Goal: Task Accomplishment & Management: Use online tool/utility

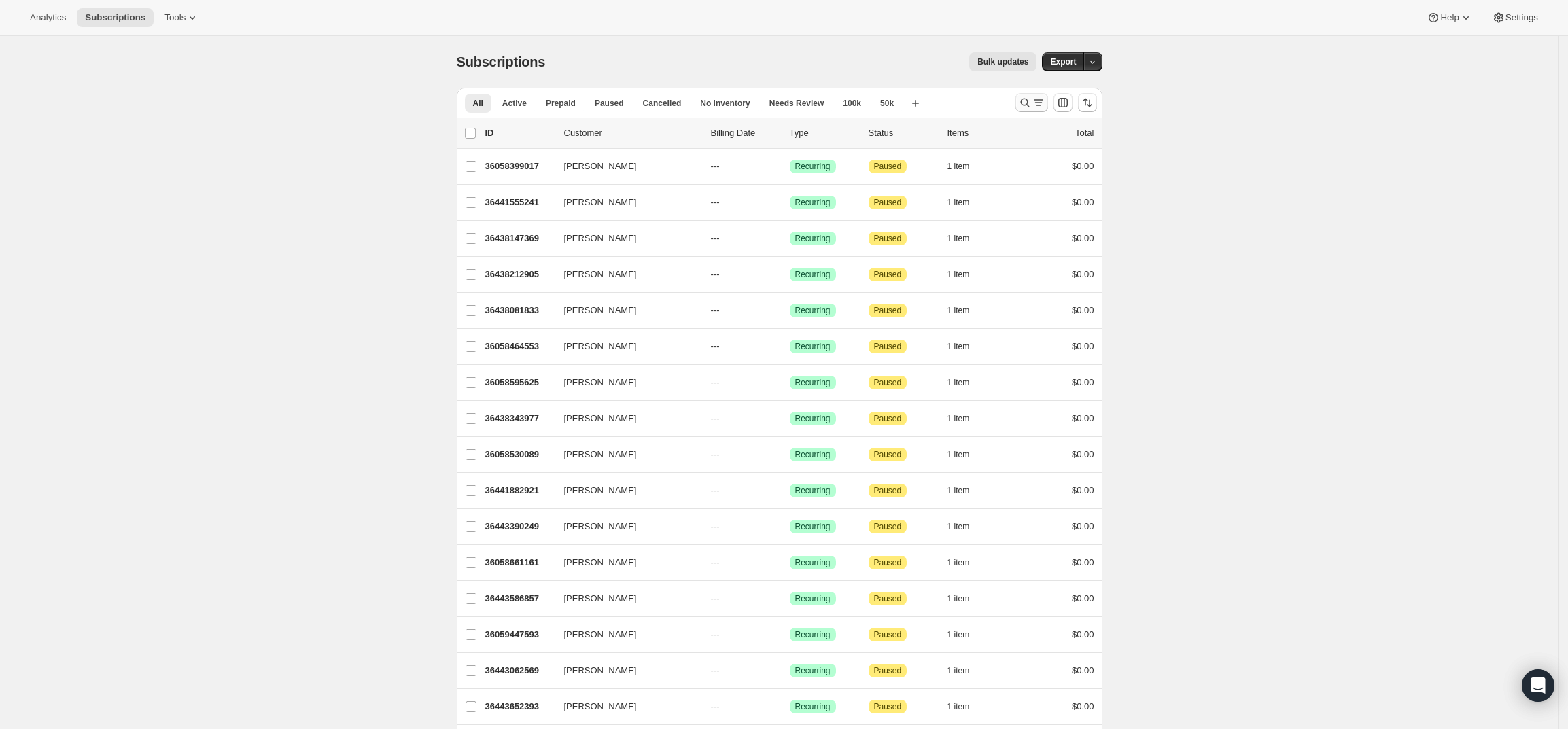
click at [1032, 104] on icon "Search and filter results" at bounding box center [1025, 102] width 14 height 14
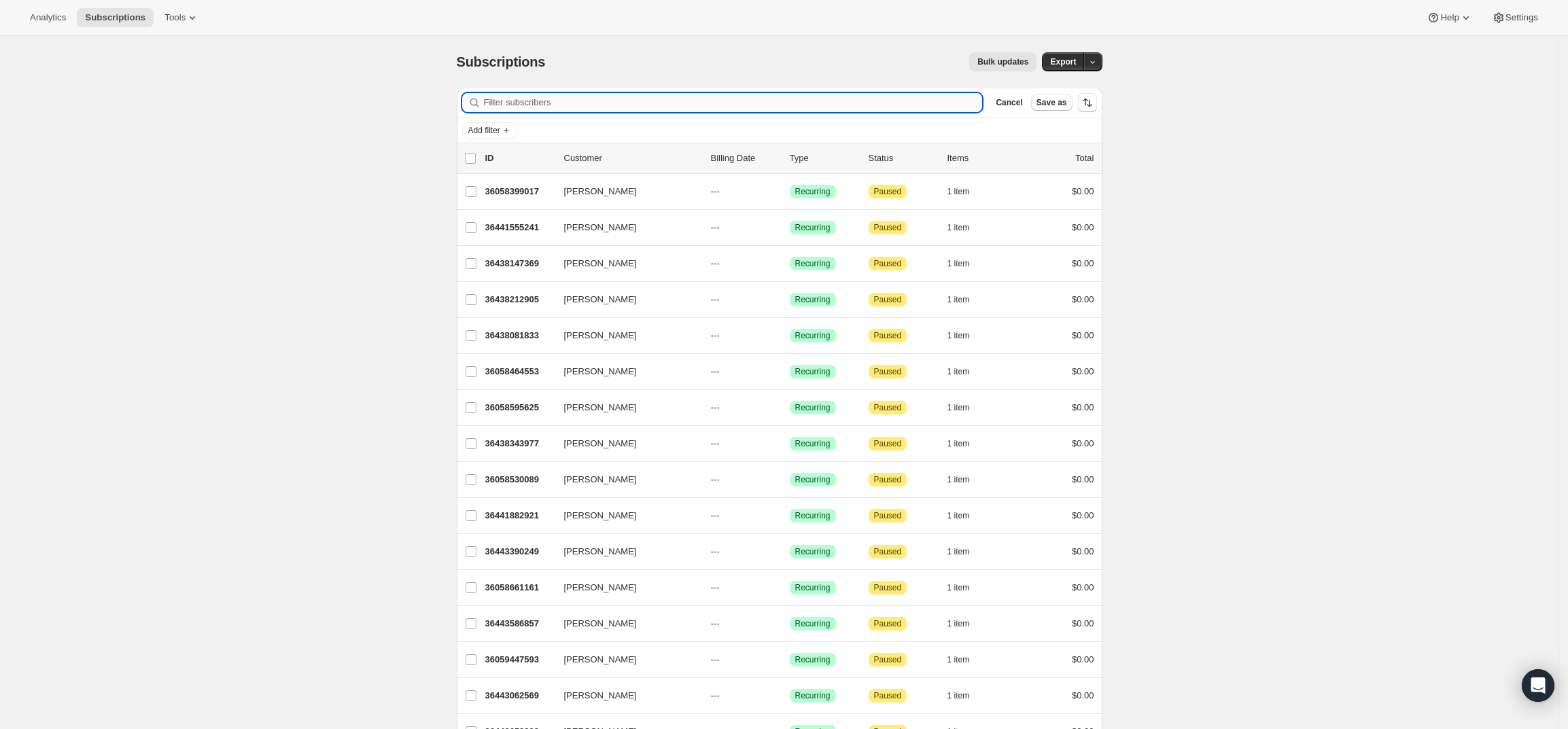
paste input "Patrick.L.Prin@gmail.com"
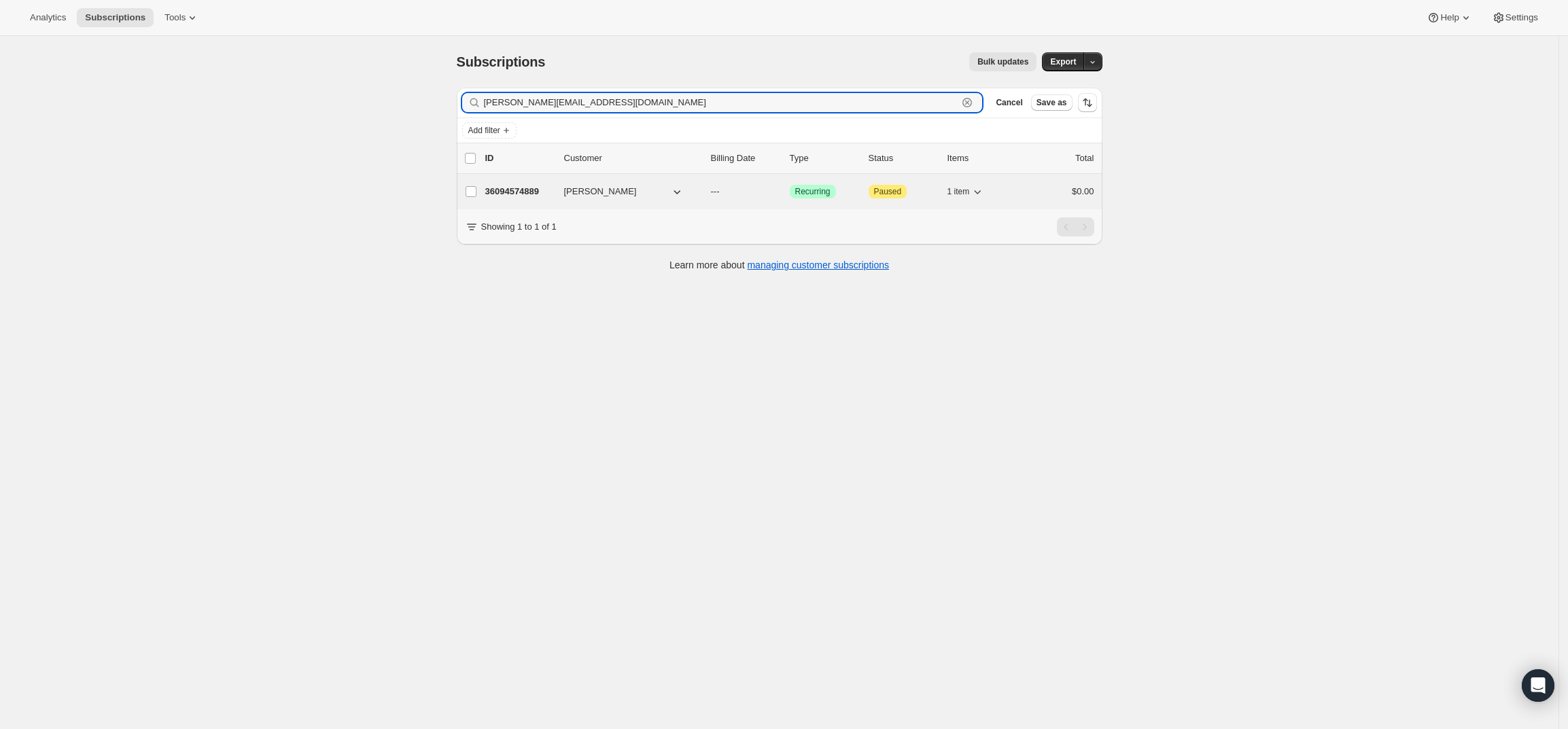
type input "Patrick.L.Prin@gmail.com"
click at [511, 191] on p "36094574889" at bounding box center [519, 192] width 68 height 14
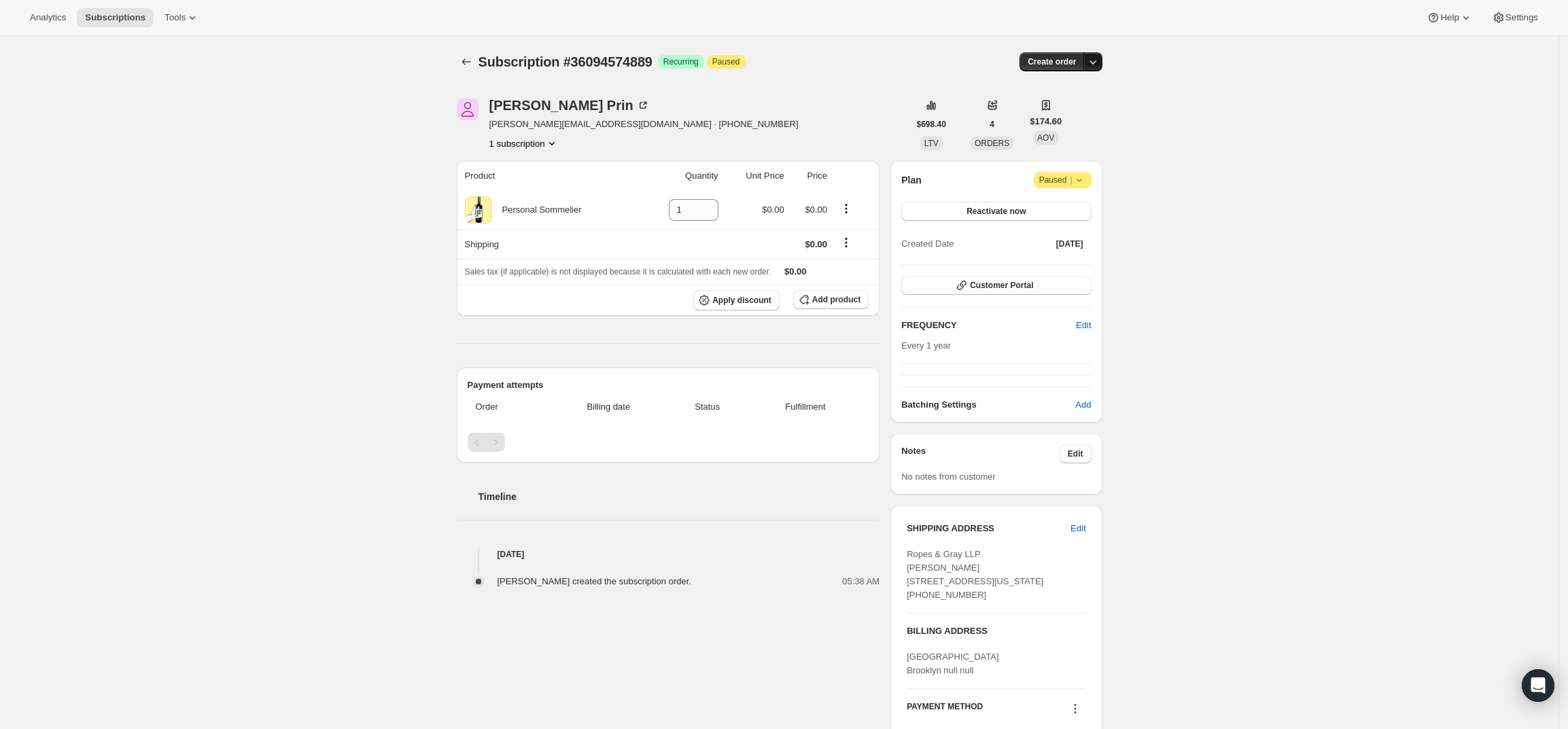
click at [1096, 61] on icon "button" at bounding box center [1093, 62] width 14 height 14
drag, startPoint x: 791, startPoint y: 122, endPoint x: 802, endPoint y: 113, distance: 14.2
click at [802, 113] on div "Patrick Prin Patrick.l.prin@gmail.com · +16092317746 1 subscription" at bounding box center [682, 124] width 452 height 52
click at [509, 109] on div "Patrick Prin" at bounding box center [569, 105] width 160 height 14
click at [1095, 64] on icon "button" at bounding box center [1093, 62] width 14 height 14
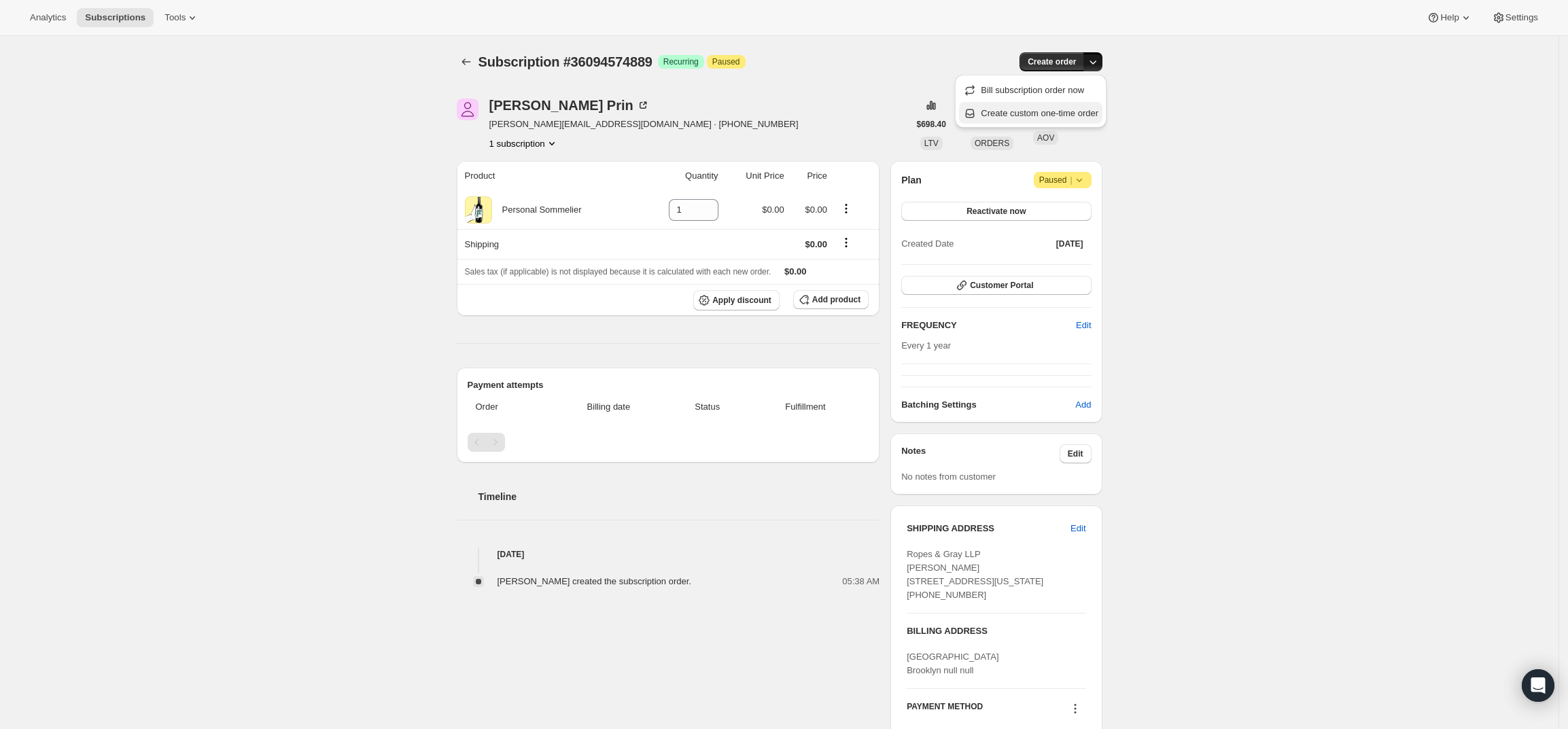
click at [1087, 109] on span "Create custom one-time order" at bounding box center [1040, 113] width 118 height 11
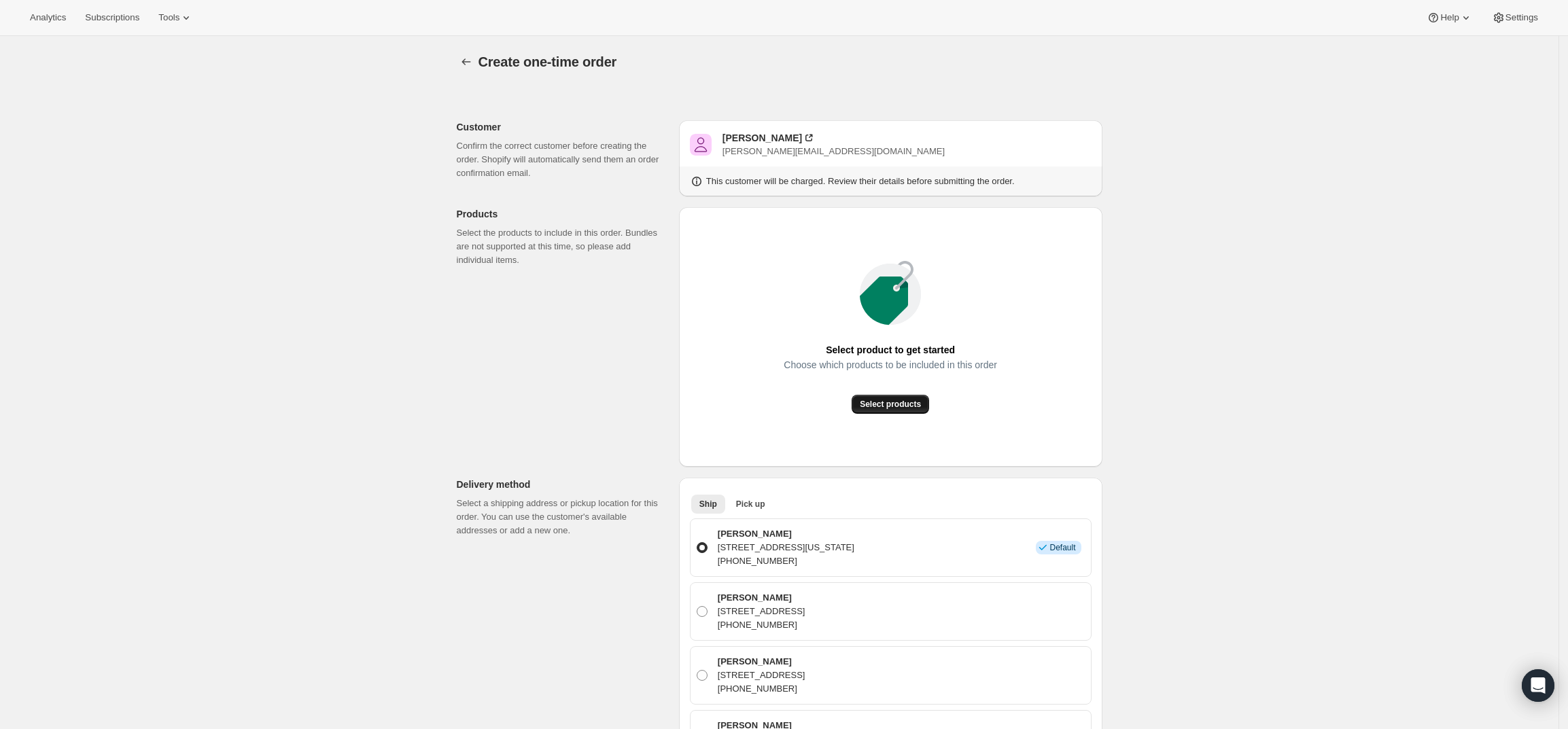
click at [868, 401] on span "Select products" at bounding box center [890, 404] width 61 height 11
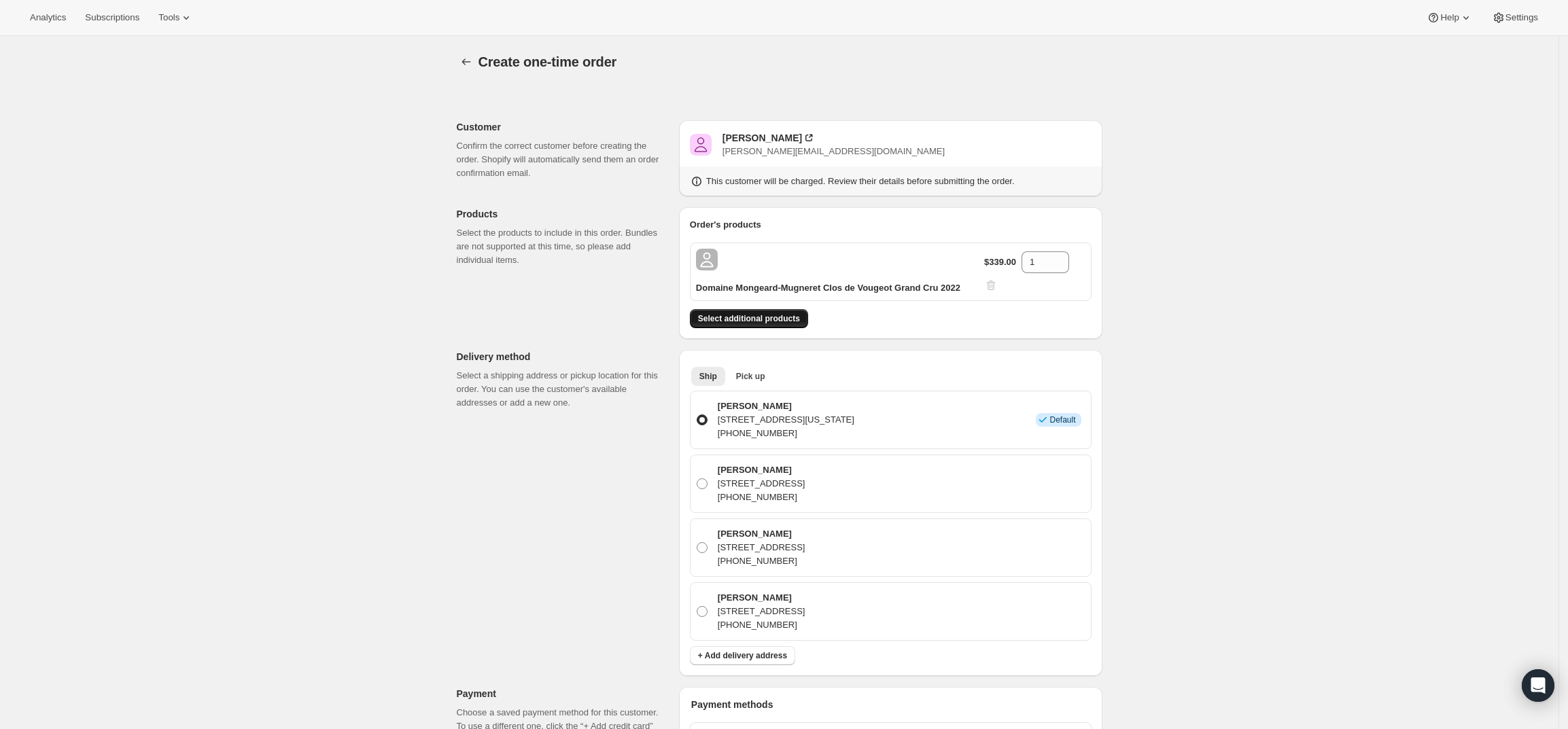
click at [709, 313] on span "Select additional products" at bounding box center [750, 318] width 102 height 11
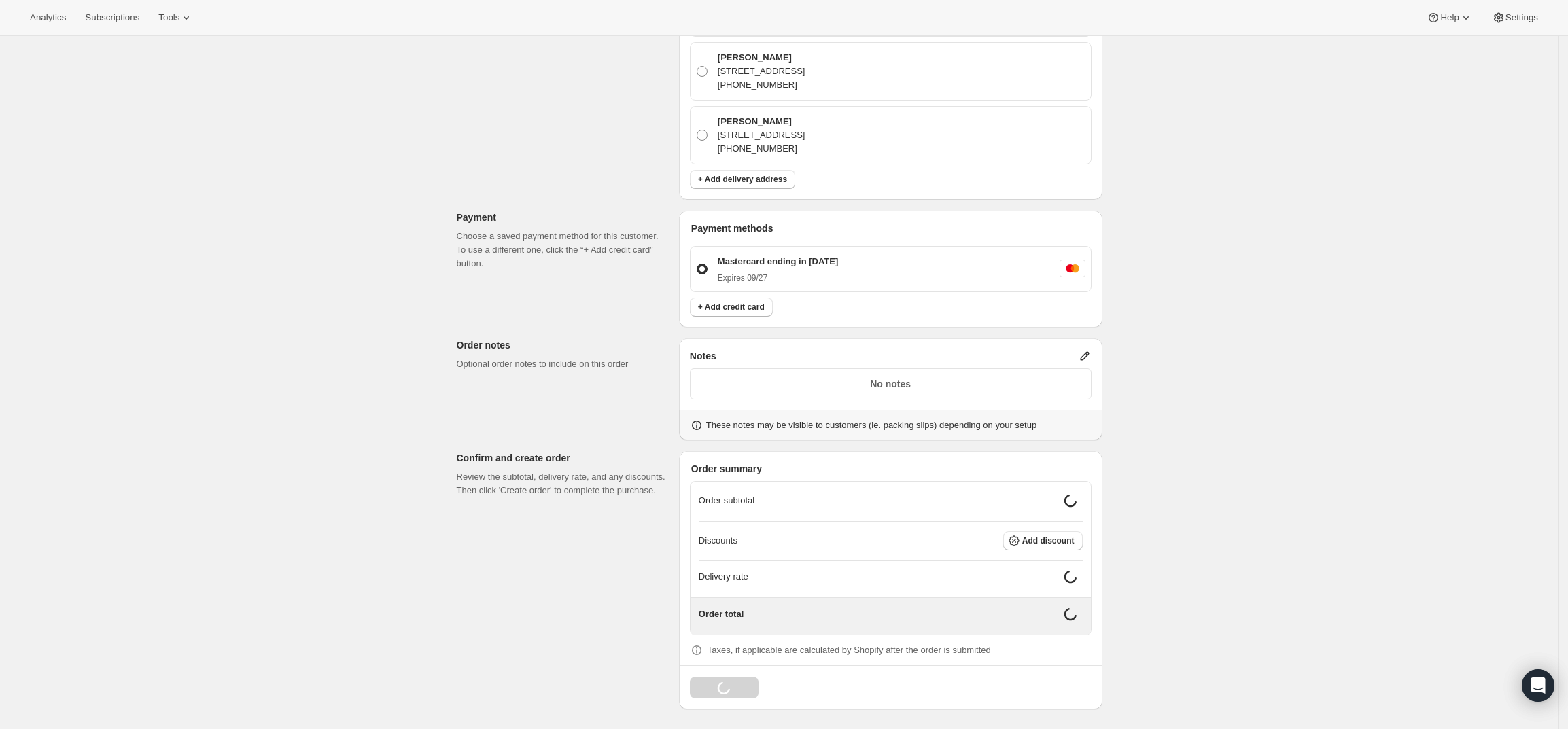
scroll to position [508, 0]
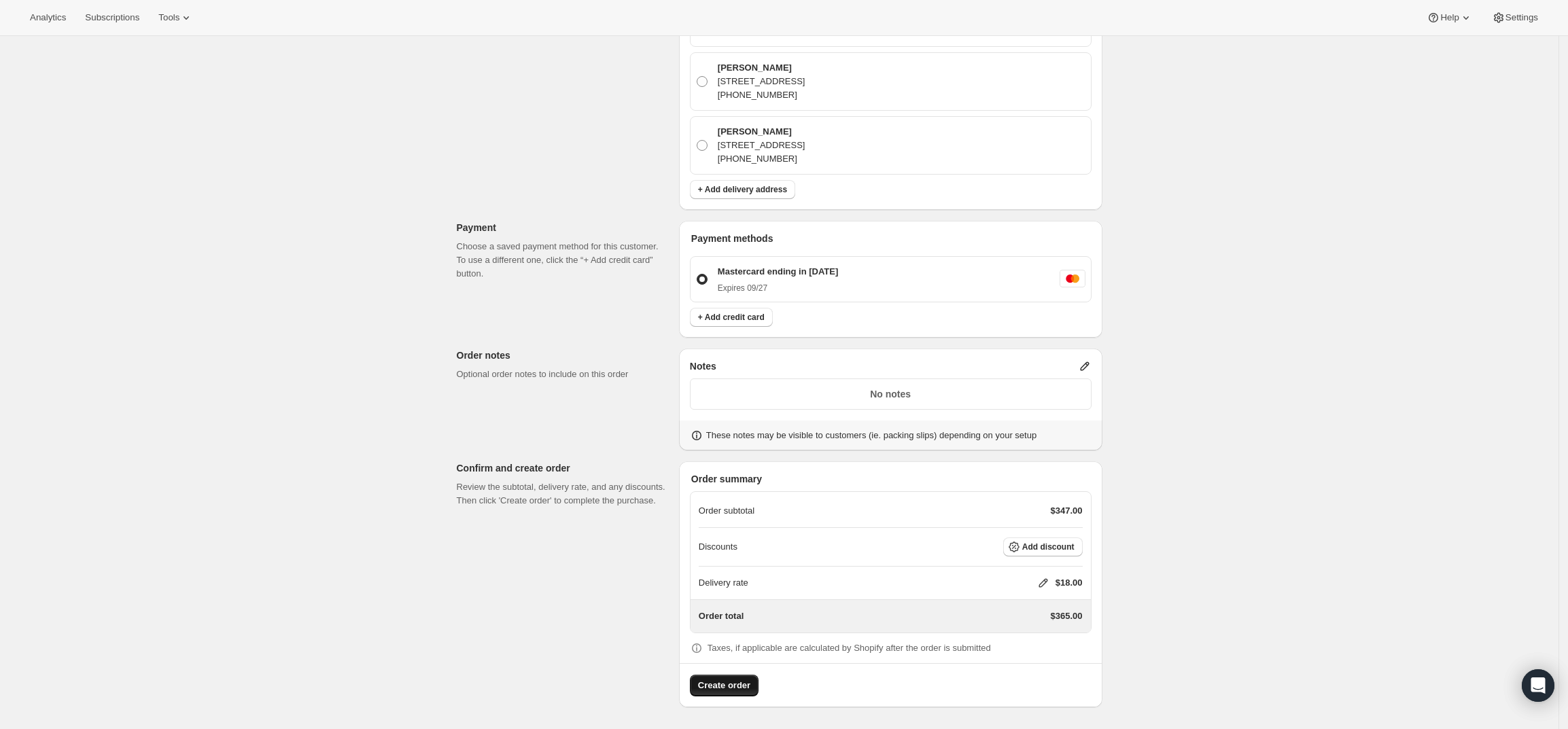
click at [723, 682] on span "Create order" at bounding box center [725, 686] width 52 height 14
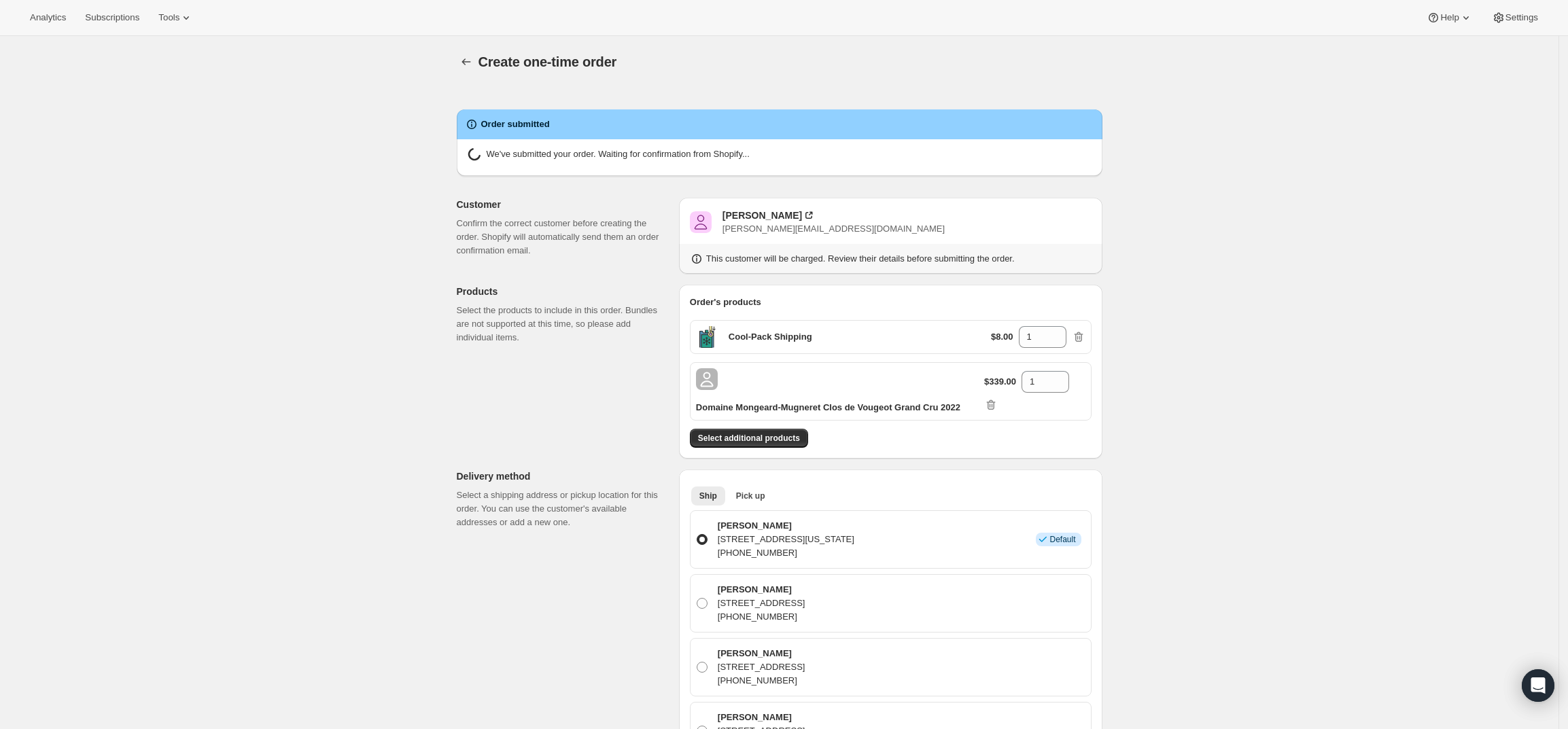
radio input "true"
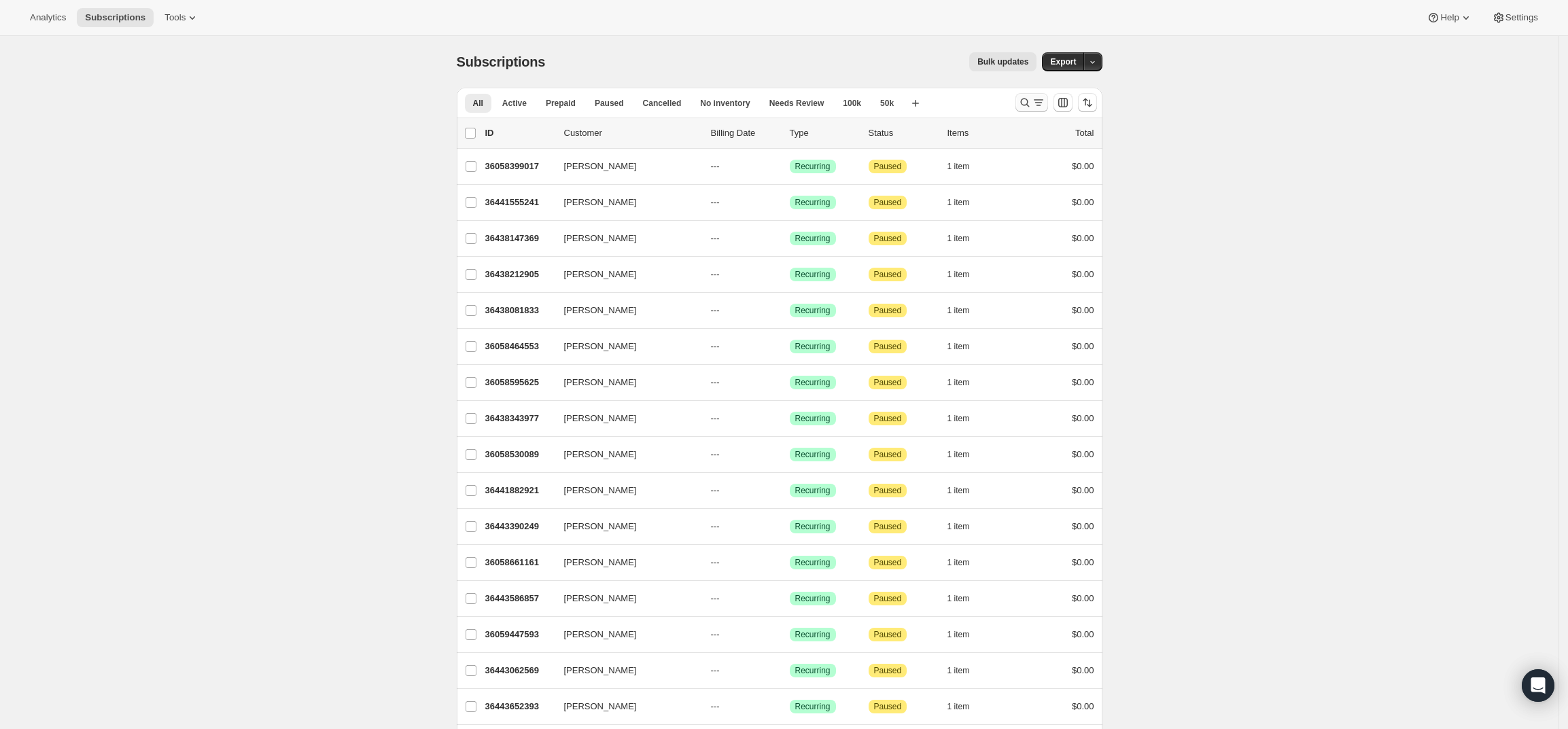
click at [1030, 100] on icon "Search and filter results" at bounding box center [1025, 102] width 14 height 14
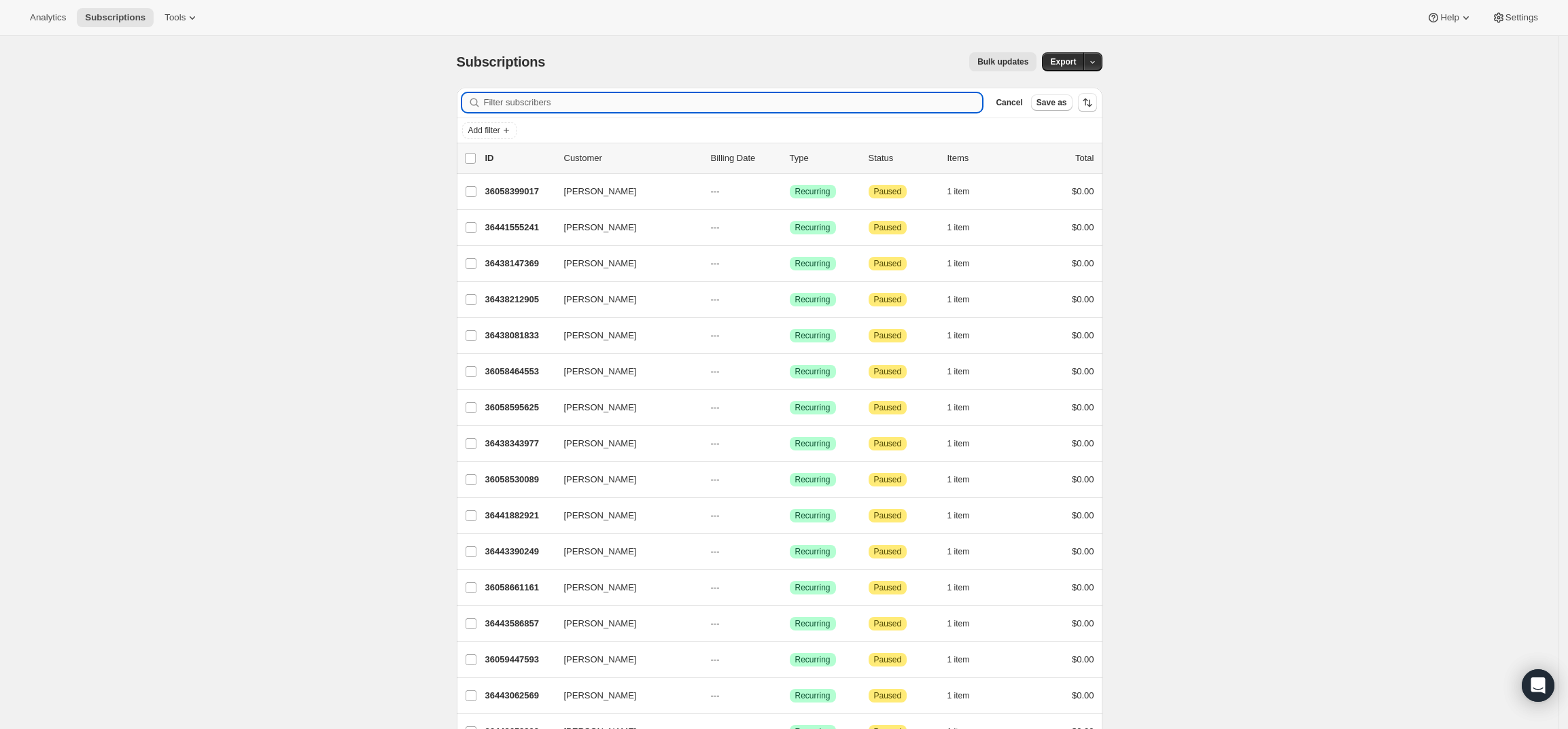
click at [868, 102] on input "Filter subscribers" at bounding box center [733, 103] width 499 height 19
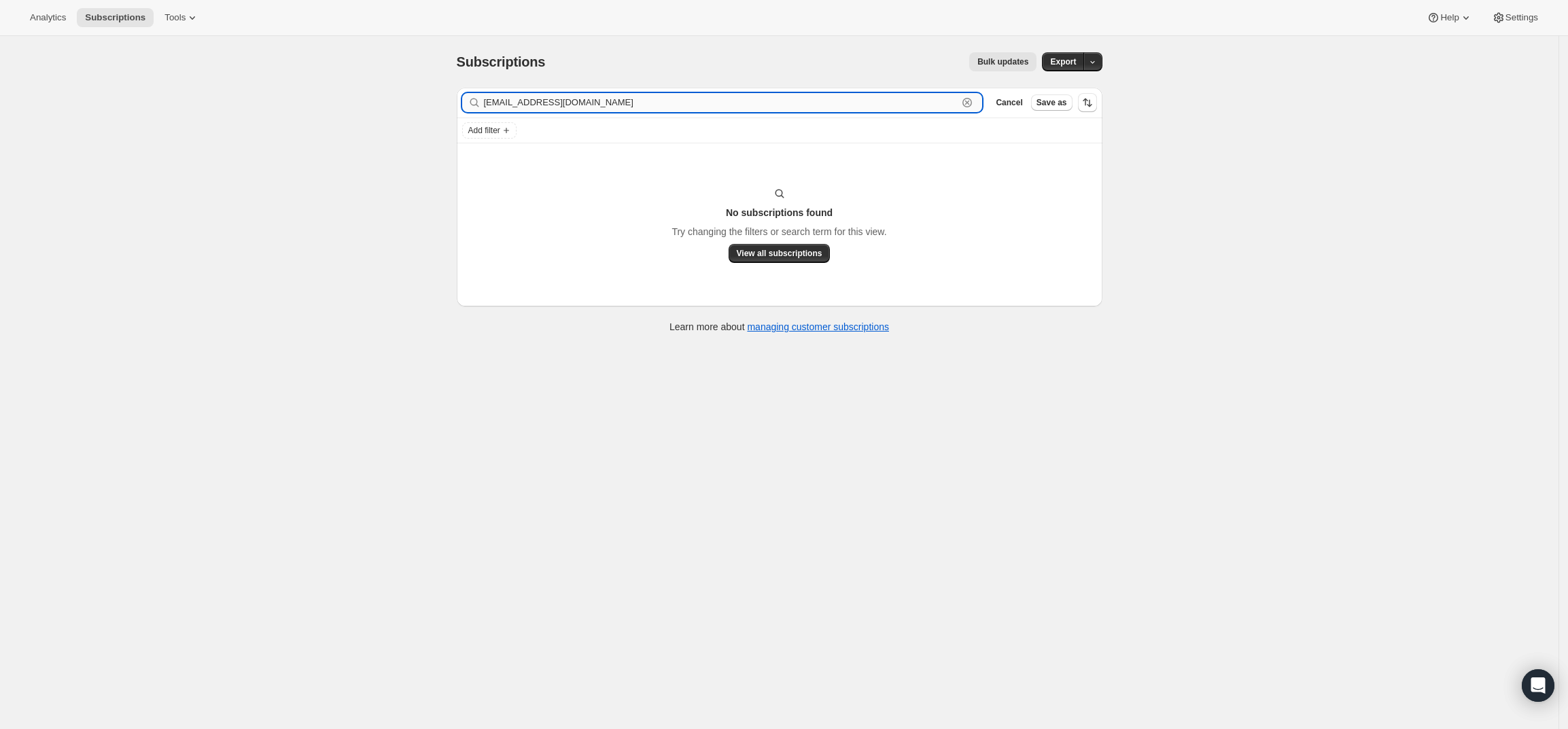
click at [785, 104] on input "[EMAIL_ADDRESS][DOMAIN_NAME]" at bounding box center [722, 103] width 475 height 19
paste input "[PERSON_NAME]"
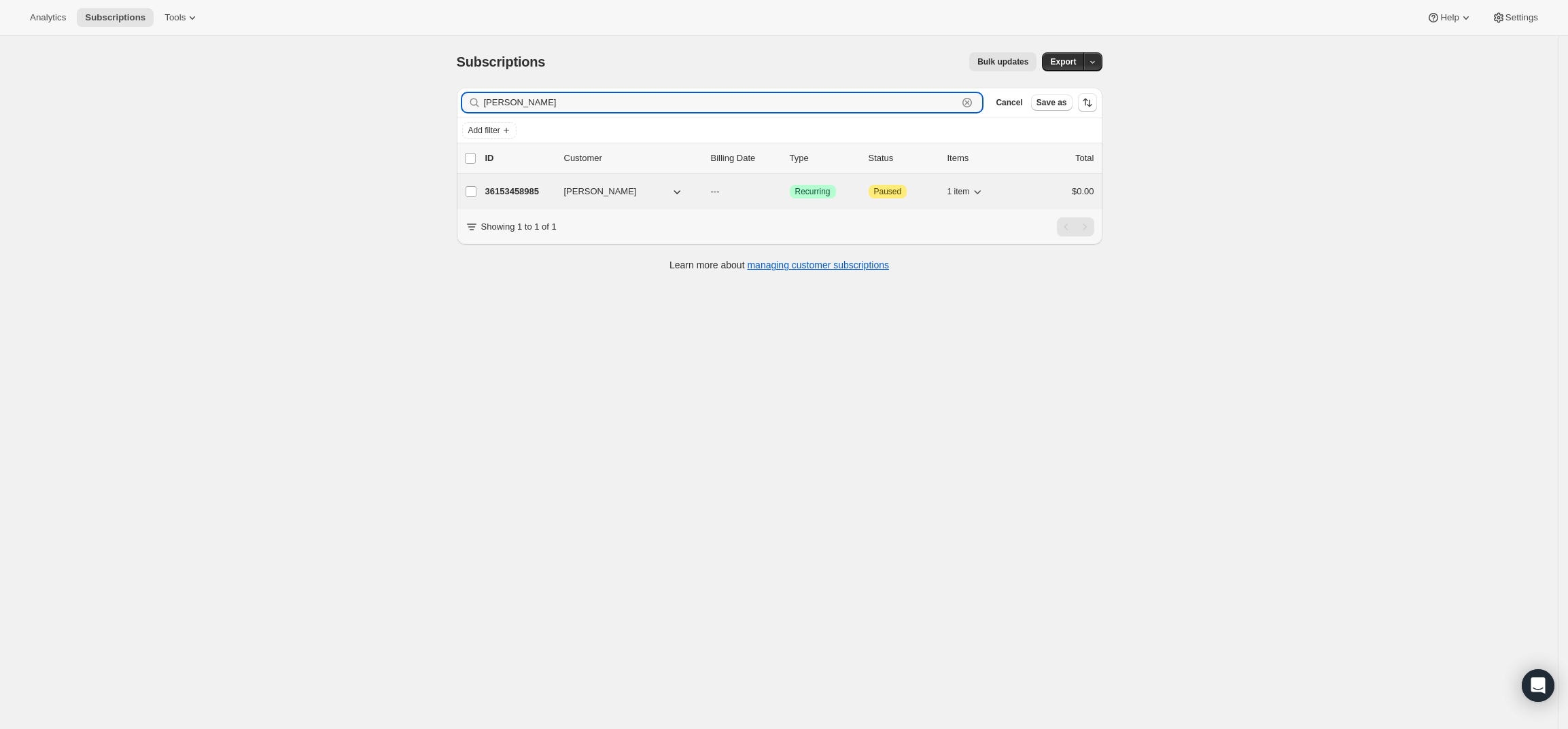
type input "[PERSON_NAME]"
click at [517, 190] on p "36153458985" at bounding box center [519, 192] width 68 height 14
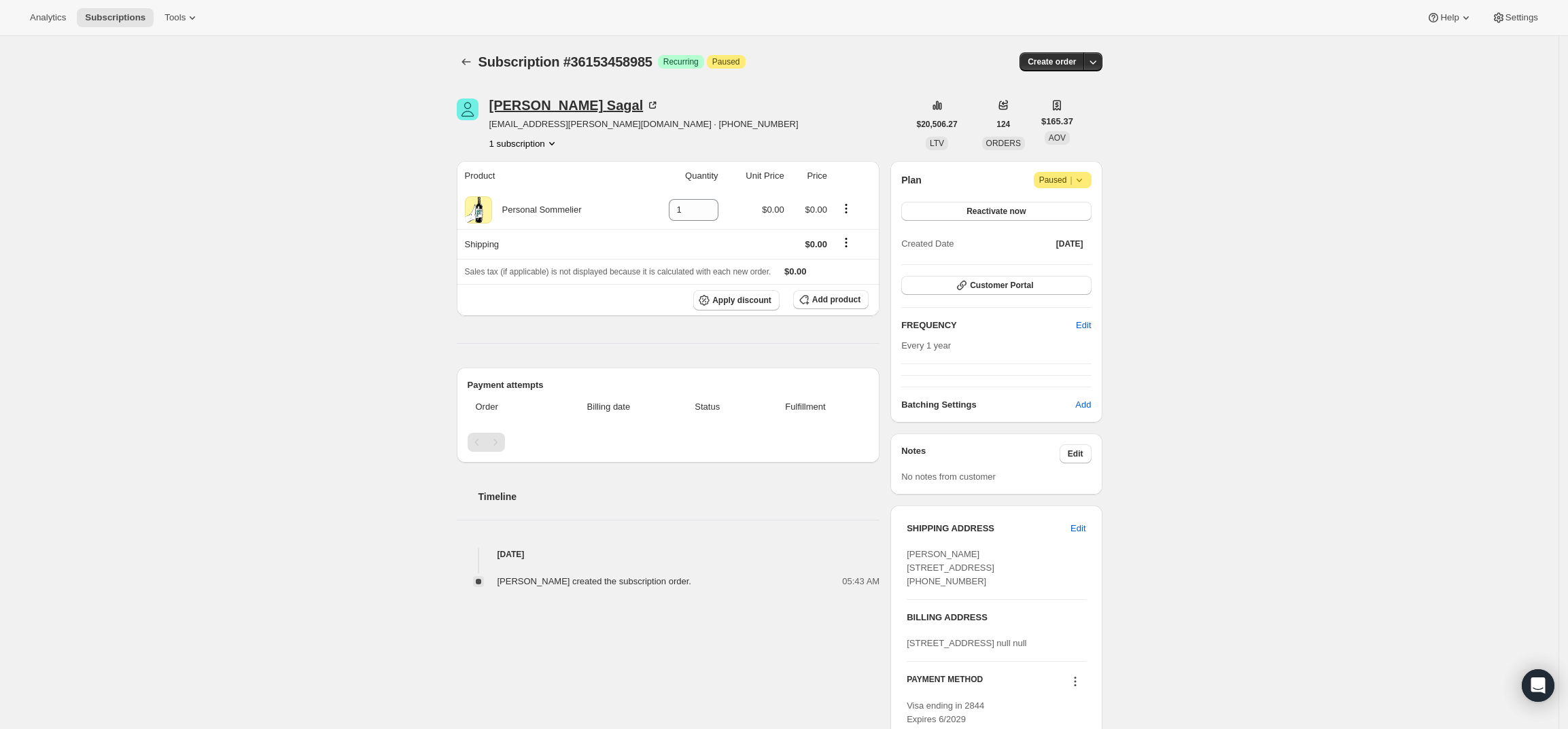
click at [528, 108] on div "[PERSON_NAME]" at bounding box center [574, 105] width 171 height 14
click at [1100, 59] on icon "button" at bounding box center [1093, 62] width 14 height 14
click at [1080, 107] on span "Create custom one-time order" at bounding box center [1040, 114] width 118 height 14
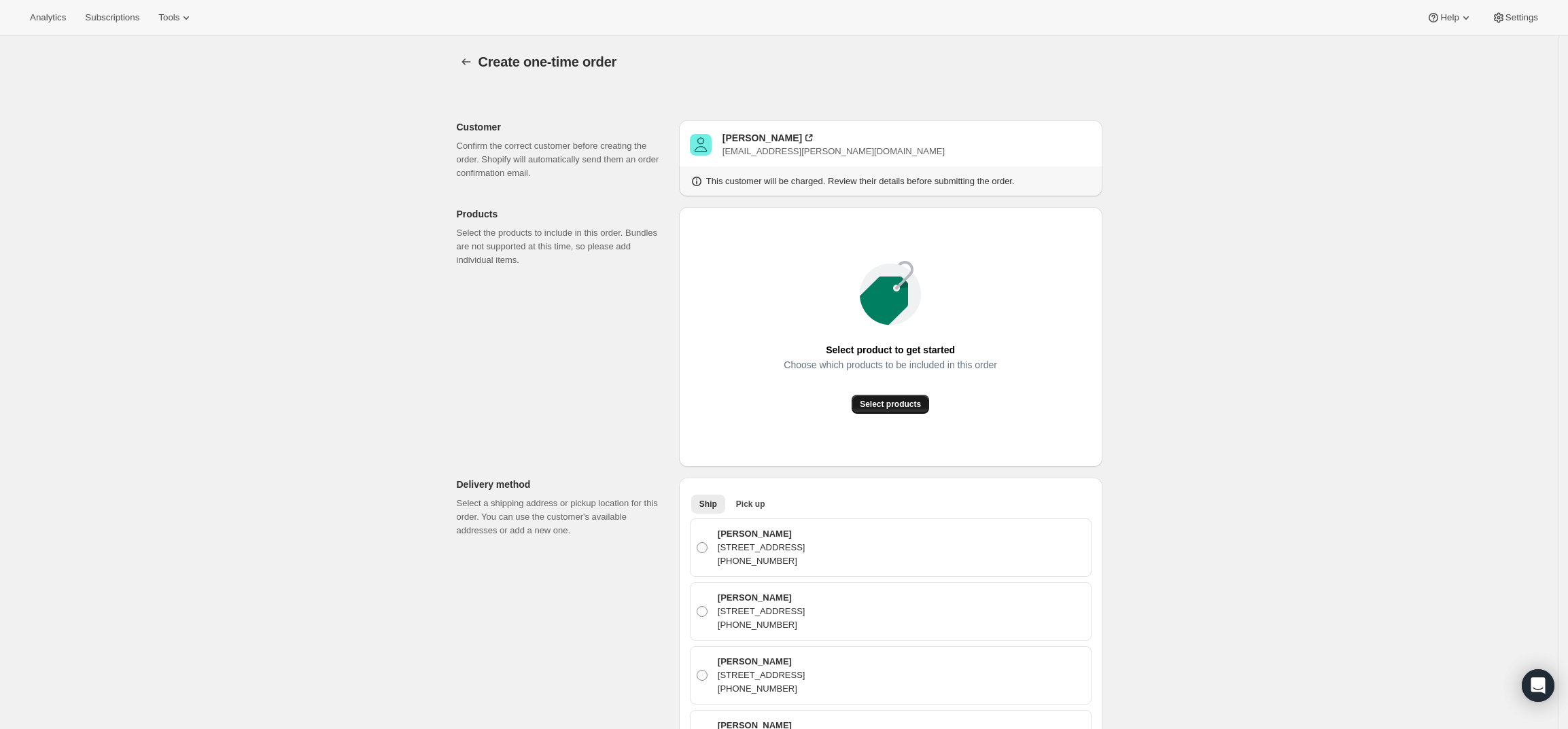
click at [889, 394] on button "Select products" at bounding box center [891, 404] width 77 height 19
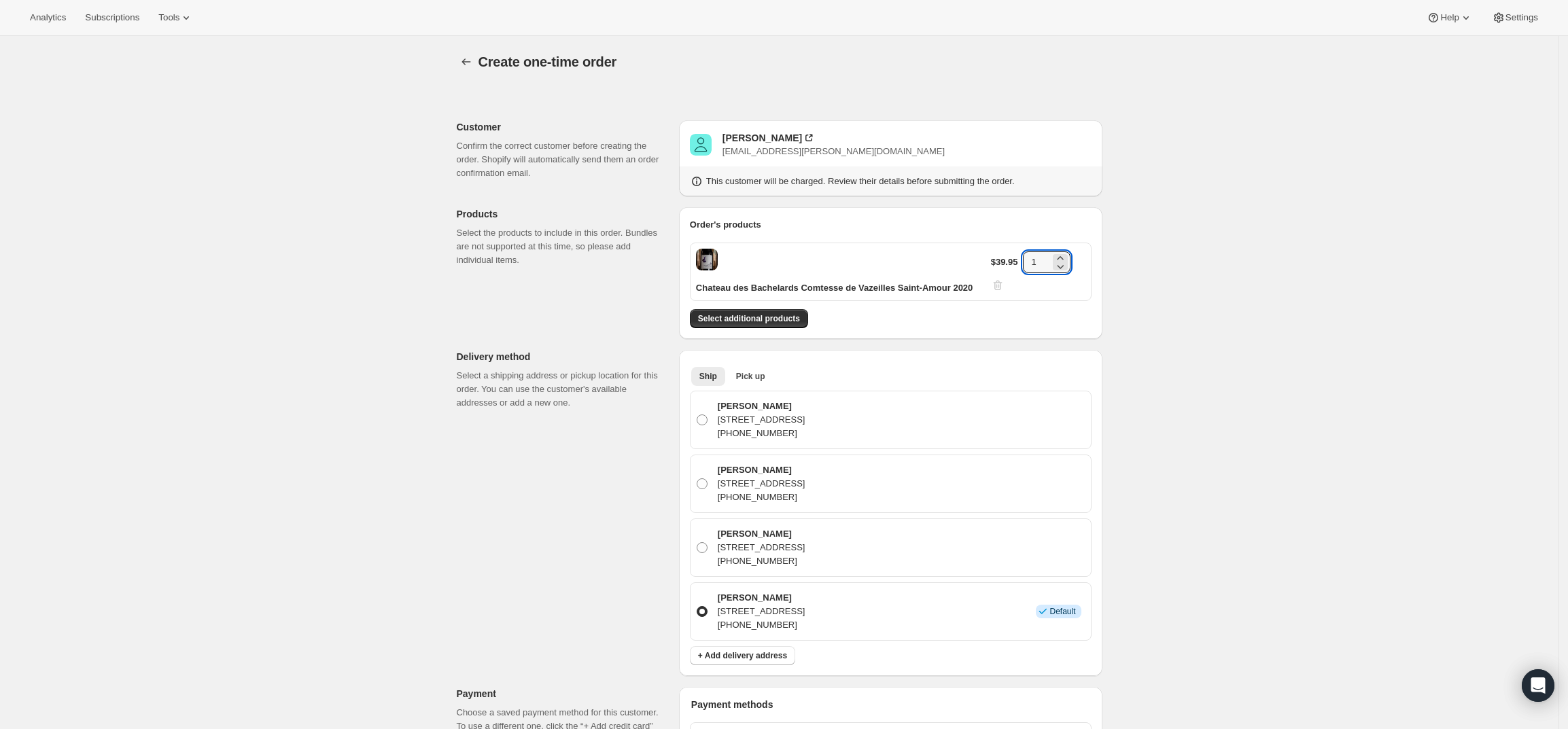
drag, startPoint x: 1042, startPoint y: 258, endPoint x: 1013, endPoint y: 265, distance: 29.8
click at [1013, 265] on div "$39.95 1" at bounding box center [1038, 272] width 95 height 40
type input "2"
click at [1252, 315] on div "Create one-time order. This page is ready Create one-time order Customer Confir…" at bounding box center [779, 621] width 1558 height 1172
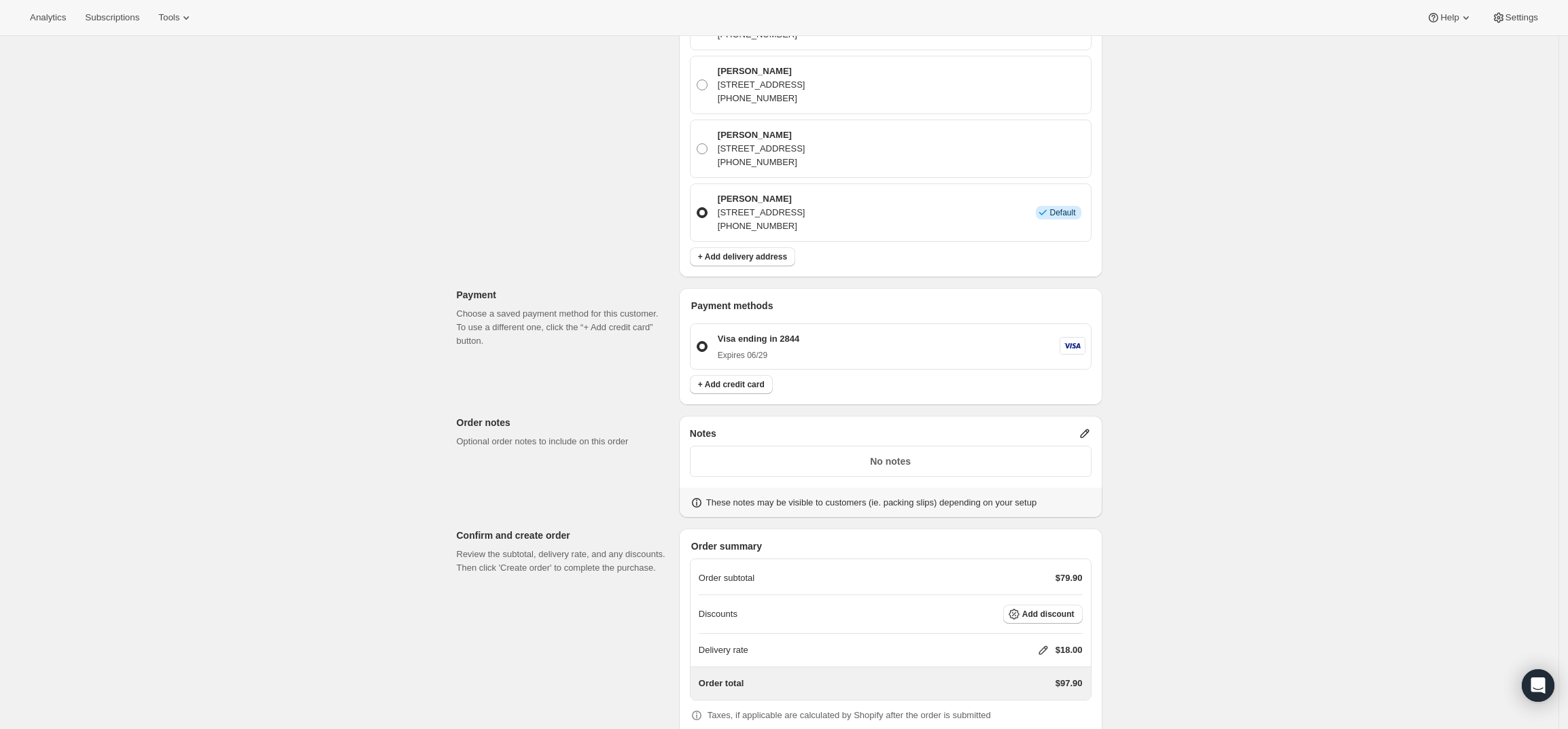
scroll to position [424, 0]
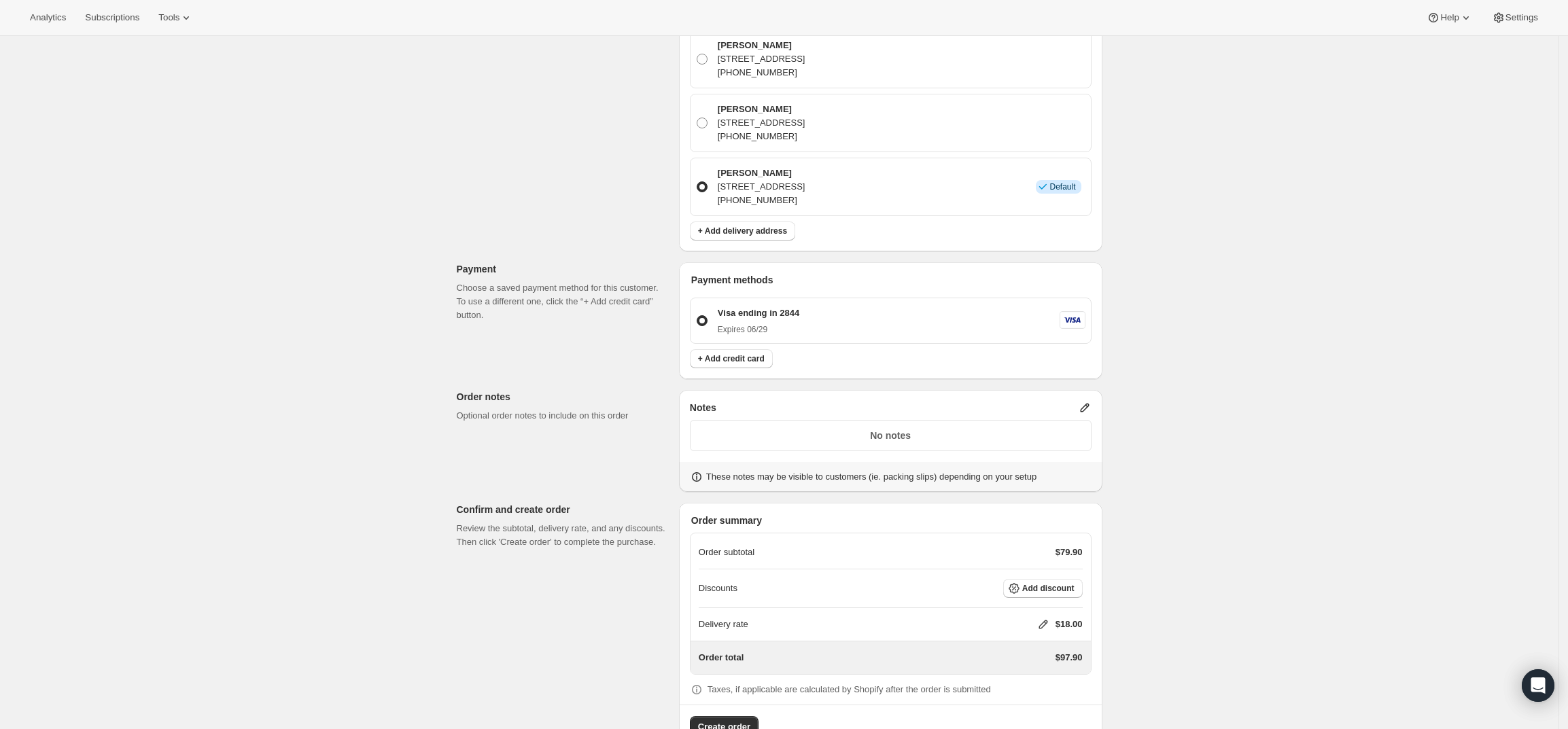
click at [1087, 406] on icon at bounding box center [1084, 407] width 9 height 9
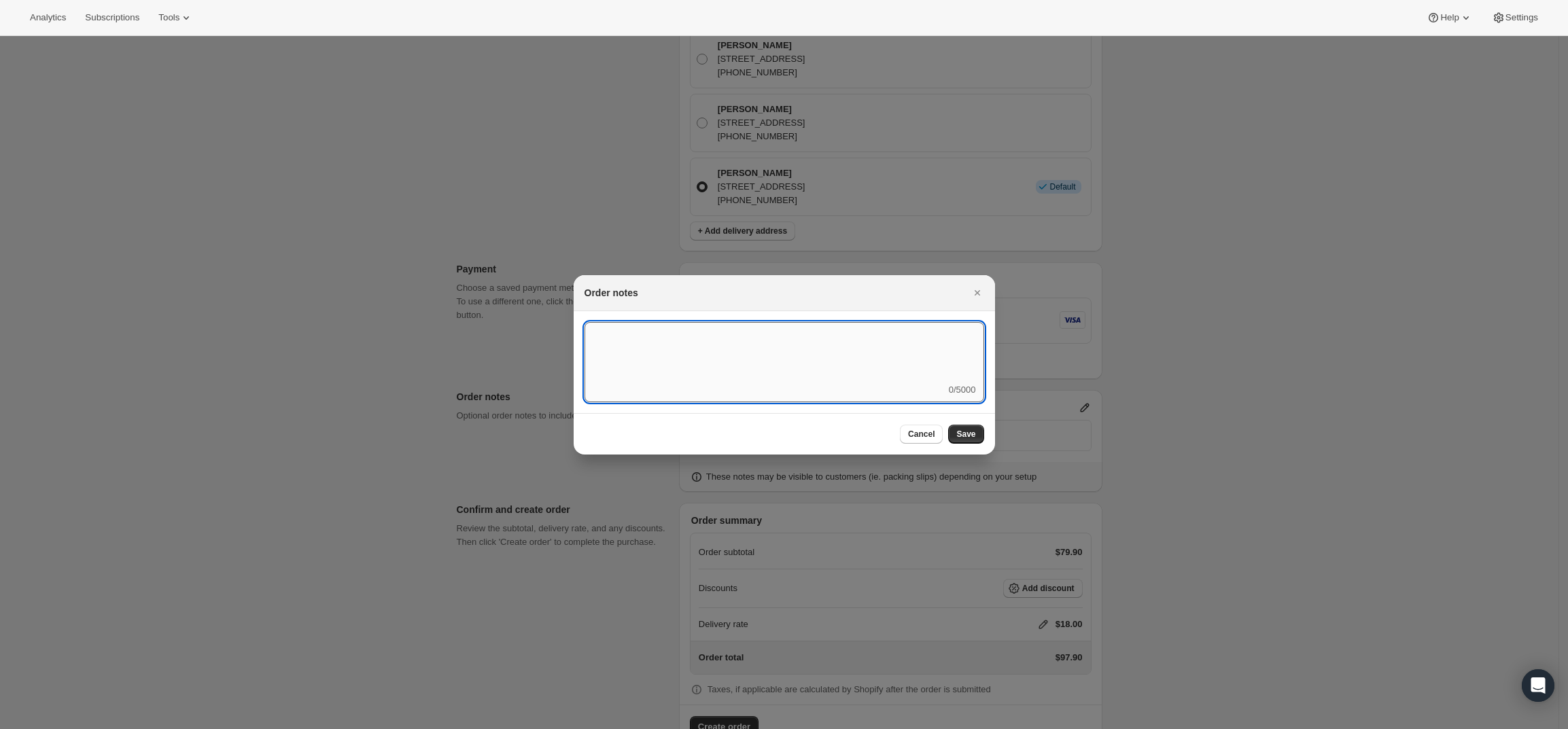
click at [864, 376] on textarea ":rdi:" at bounding box center [784, 352] width 399 height 61
paste textarea "FBW538837 Complete"
type textarea "Merge with order FBW538837 - this order discounted to get the 6 bottle price fo…"
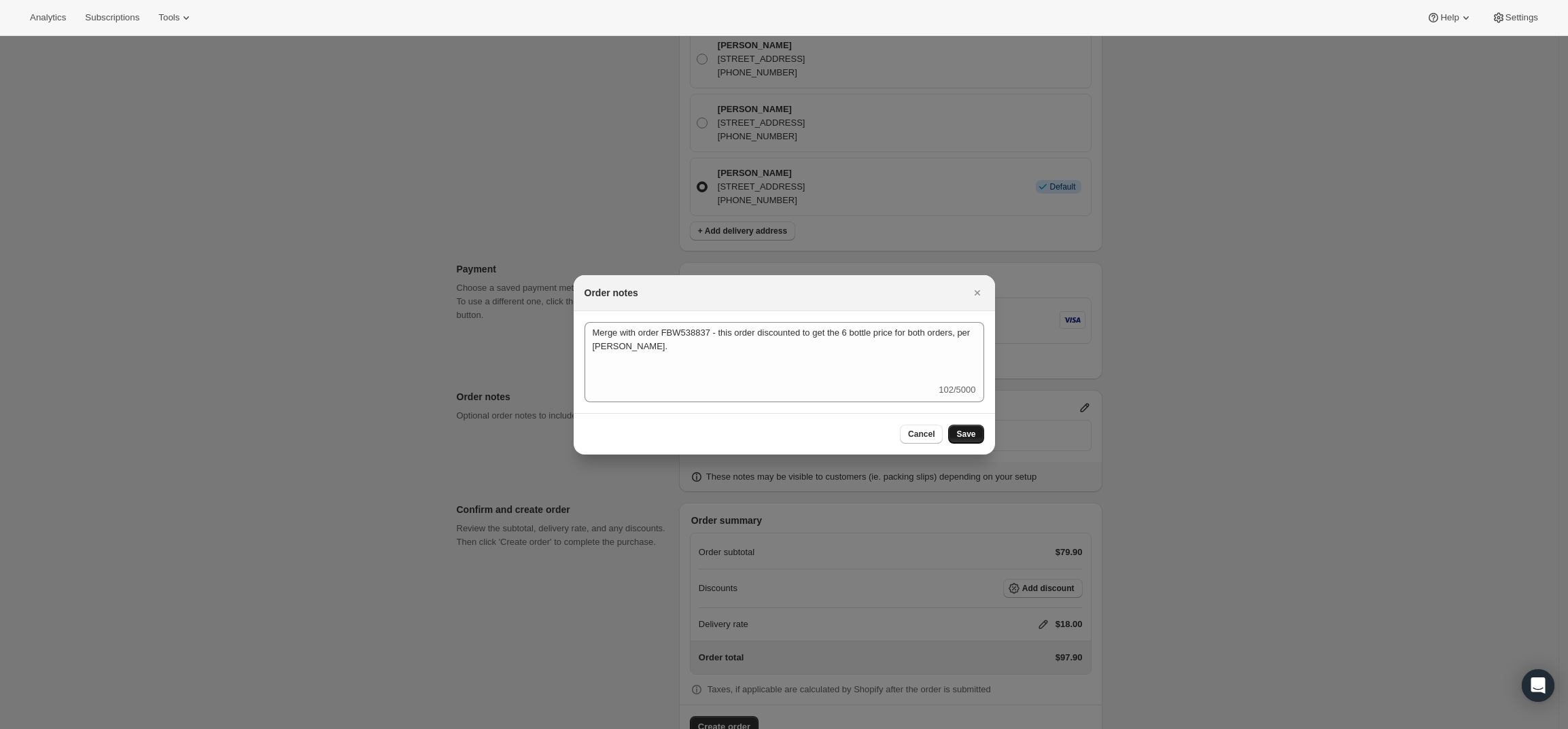
click at [961, 429] on span "Save" at bounding box center [966, 434] width 19 height 11
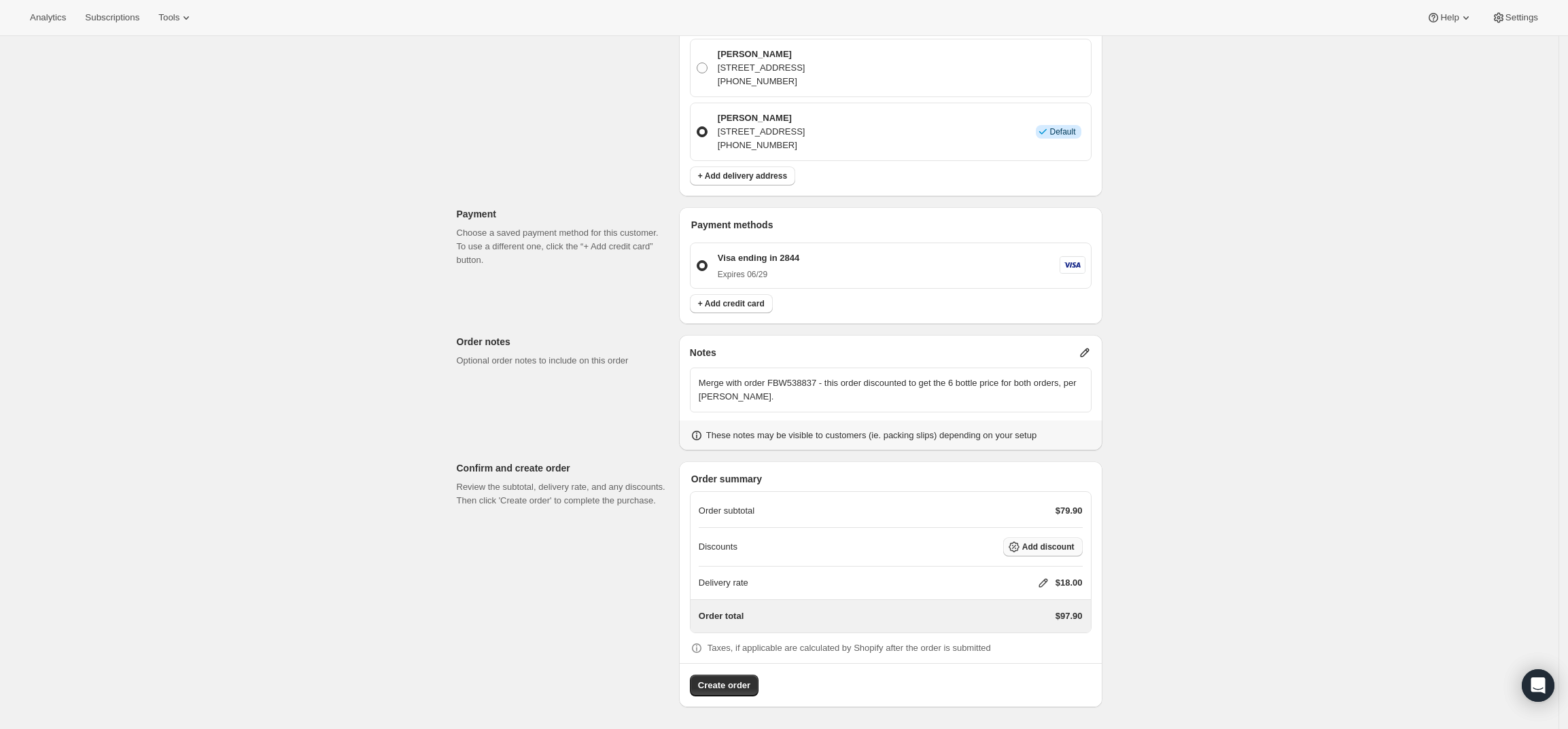
scroll to position [479, 0]
click at [1074, 542] on span "Add discount" at bounding box center [1049, 546] width 52 height 11
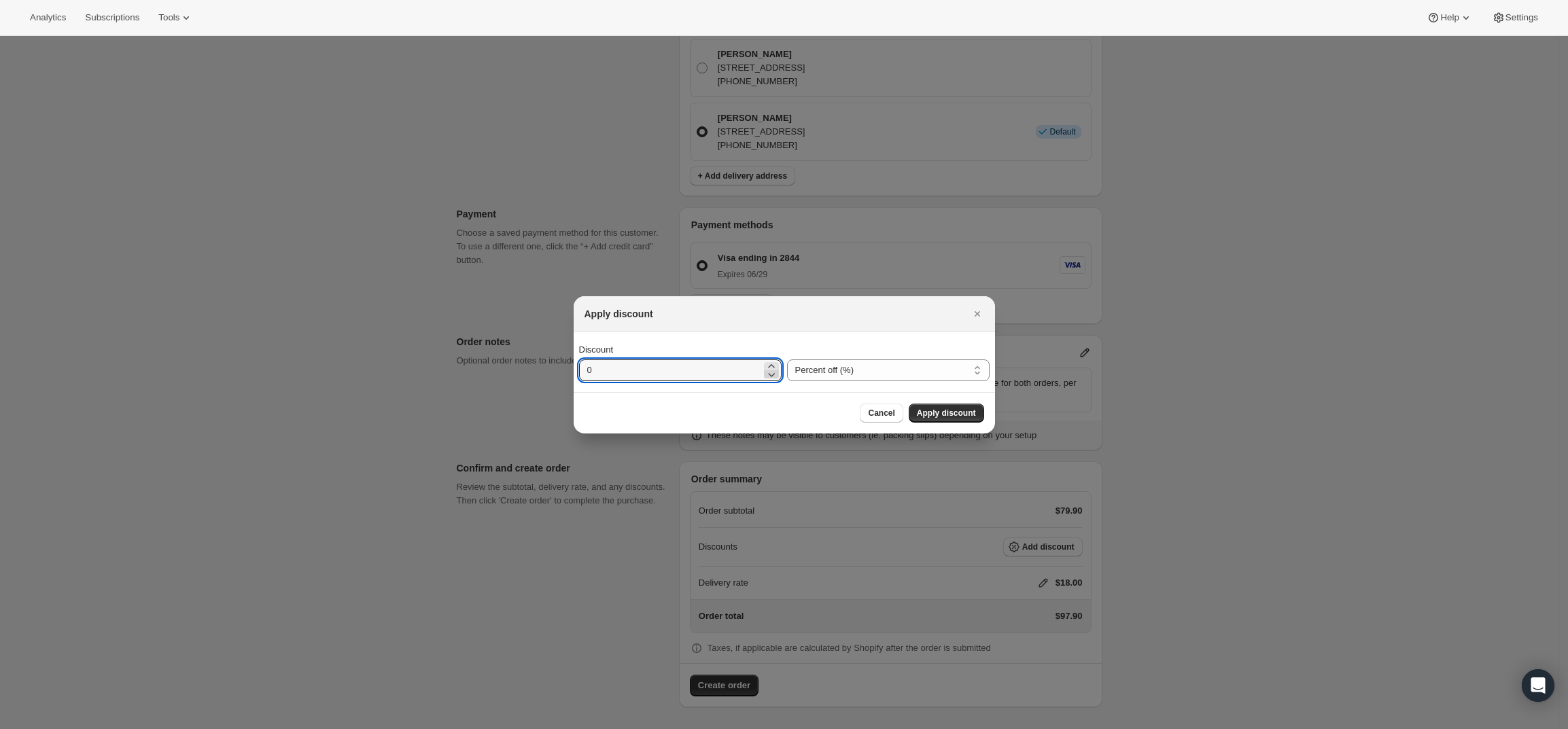
click at [765, 377] on icon ":rdk:" at bounding box center [772, 374] width 14 height 14
click at [835, 363] on select "Percent off (%) Amount off ($)" at bounding box center [889, 370] width 203 height 22
select select "fixedAmount"
click at [787, 360] on select "Percent off (%) Amount off ($)" at bounding box center [889, 370] width 203 height 22
click at [695, 367] on input "0" at bounding box center [670, 370] width 182 height 22
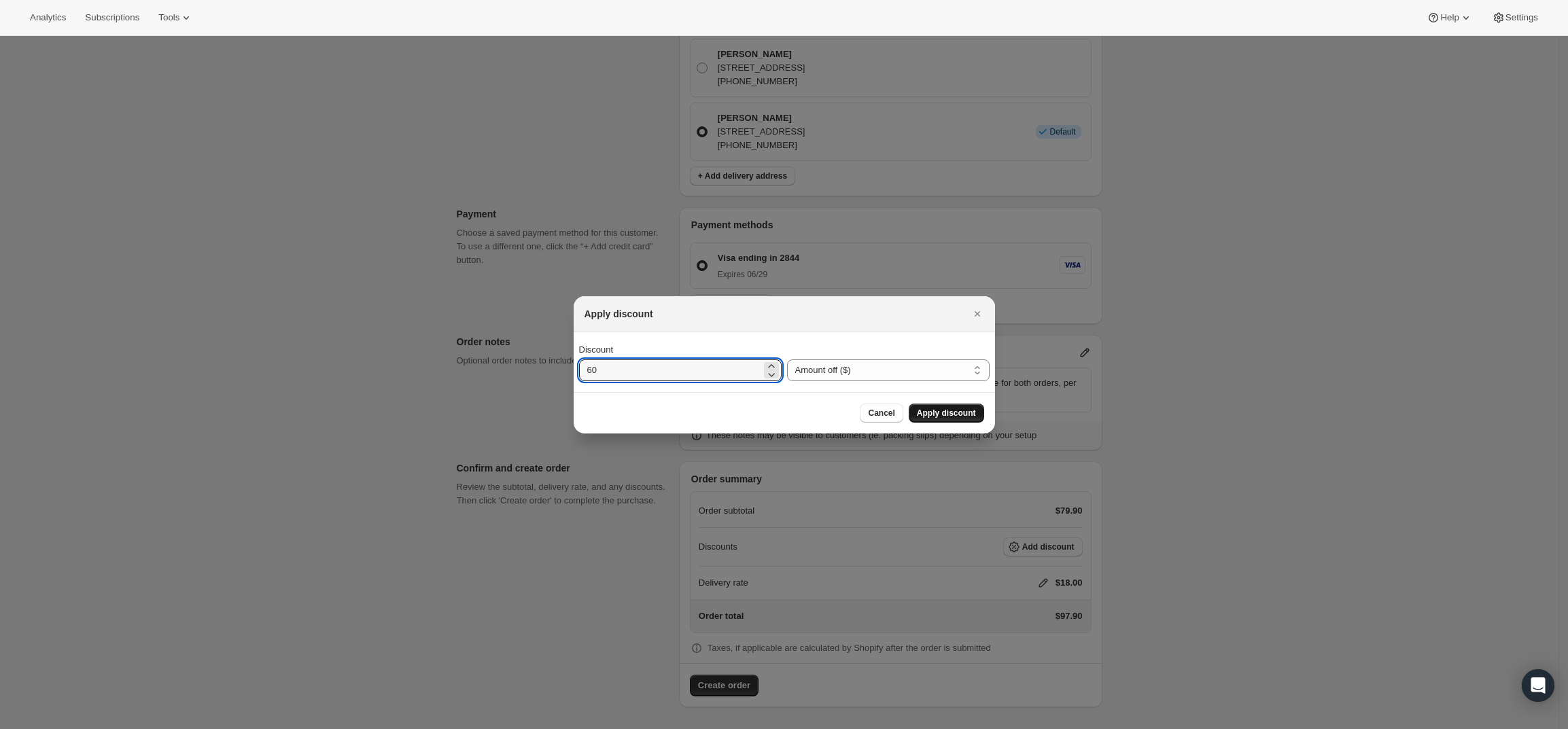
type input "60"
click at [942, 415] on span "Apply discount" at bounding box center [946, 413] width 59 height 11
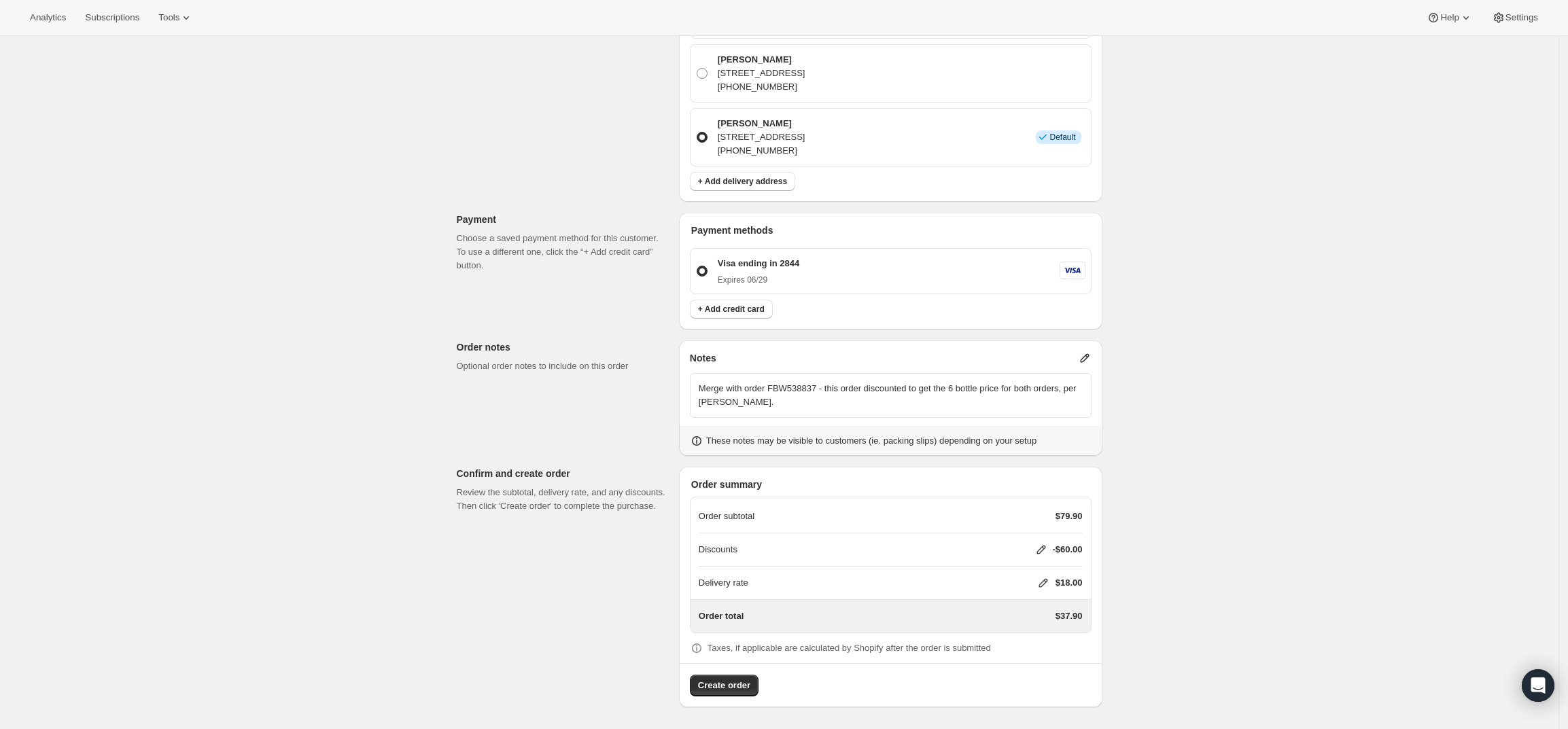
click at [1046, 585] on icon at bounding box center [1043, 582] width 14 height 14
click at [1008, 634] on input "0" at bounding box center [1050, 634] width 123 height 22
type input "0"
click at [1039, 673] on button "Save" at bounding box center [1040, 665] width 36 height 19
click at [741, 682] on span "Create order" at bounding box center [725, 686] width 52 height 14
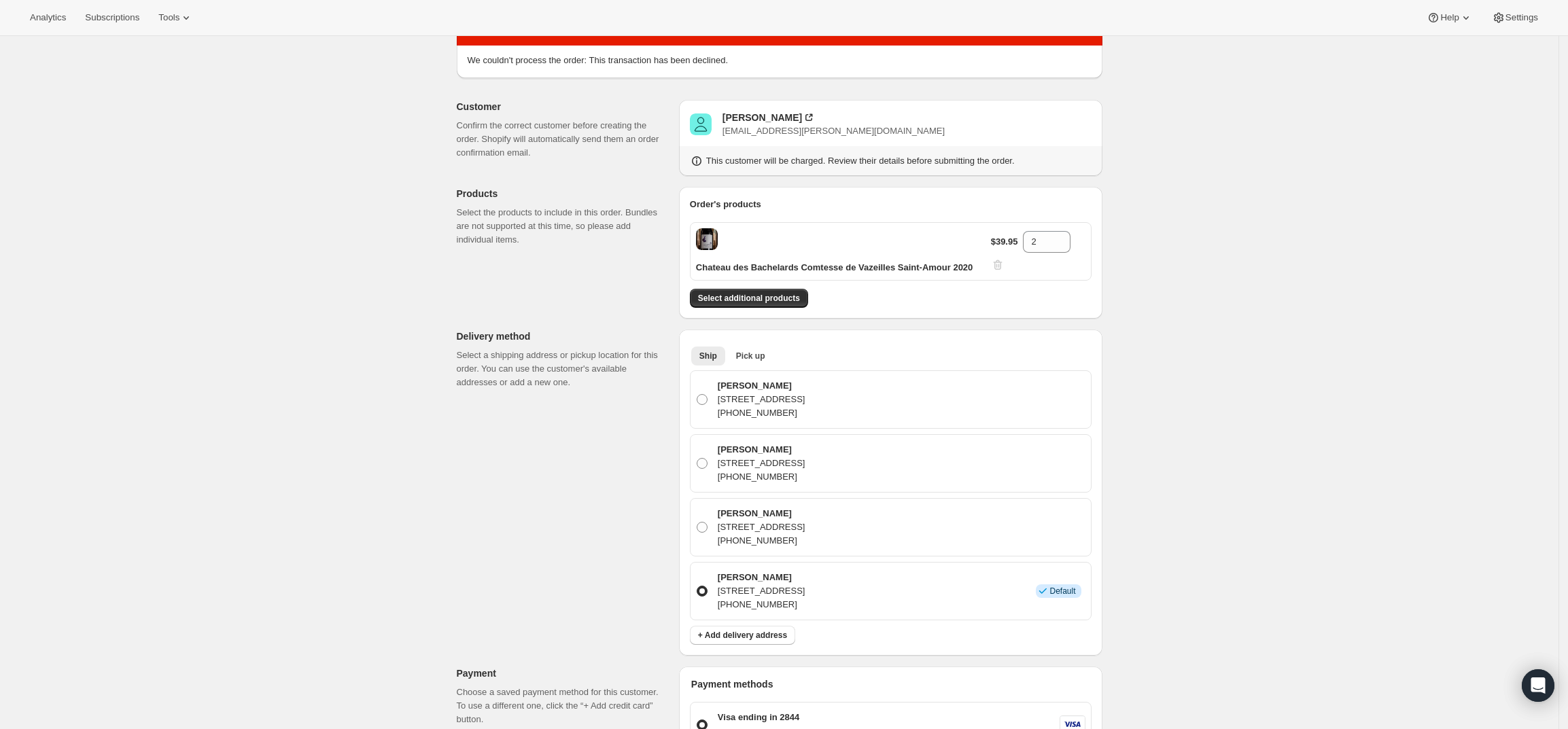
scroll to position [255, 0]
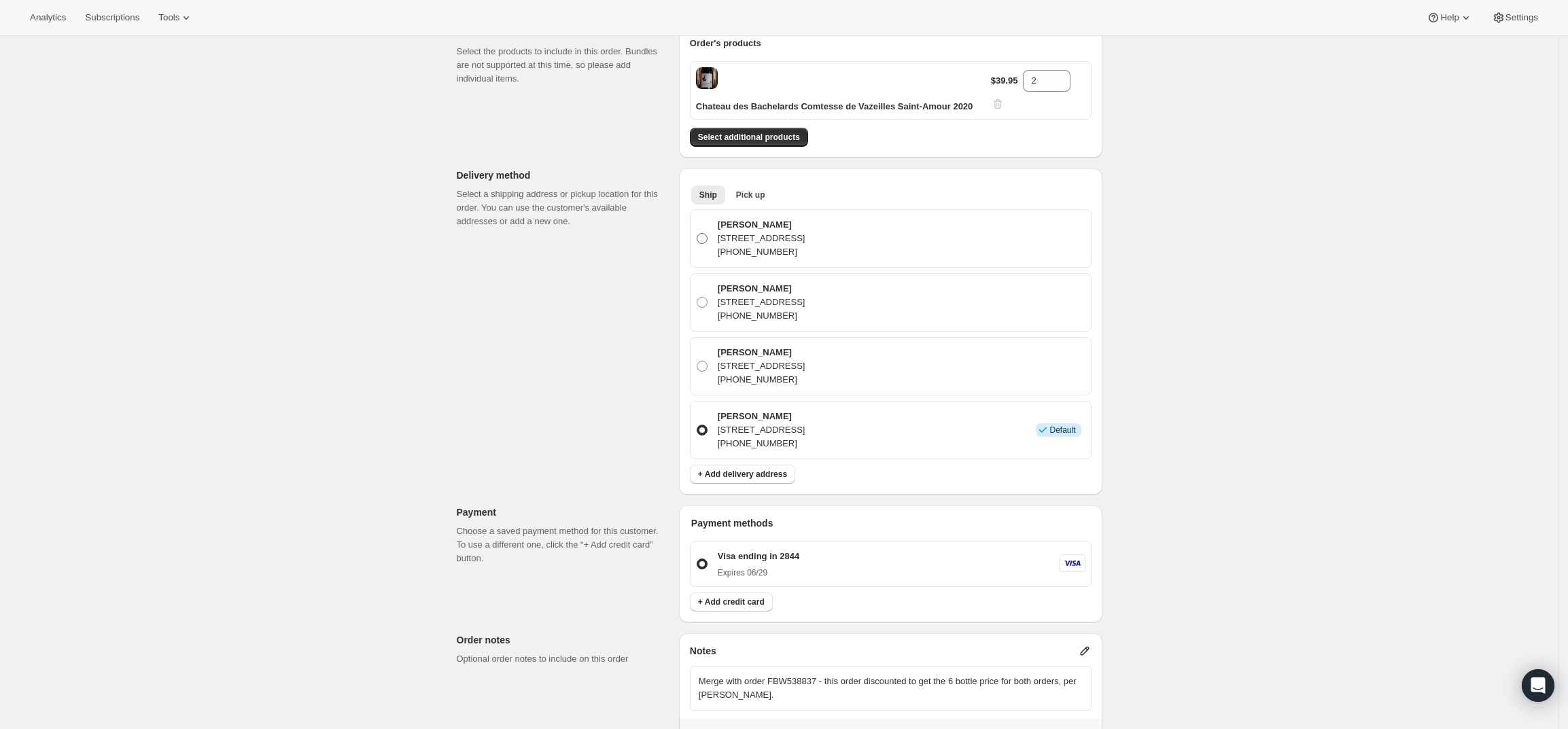
click at [705, 242] on span at bounding box center [701, 238] width 11 height 11
click at [698, 233] on input "[PERSON_NAME] [STREET_ADDRESS] [PHONE_NUMBER]" at bounding box center [697, 233] width 1 height 1
radio input "true"
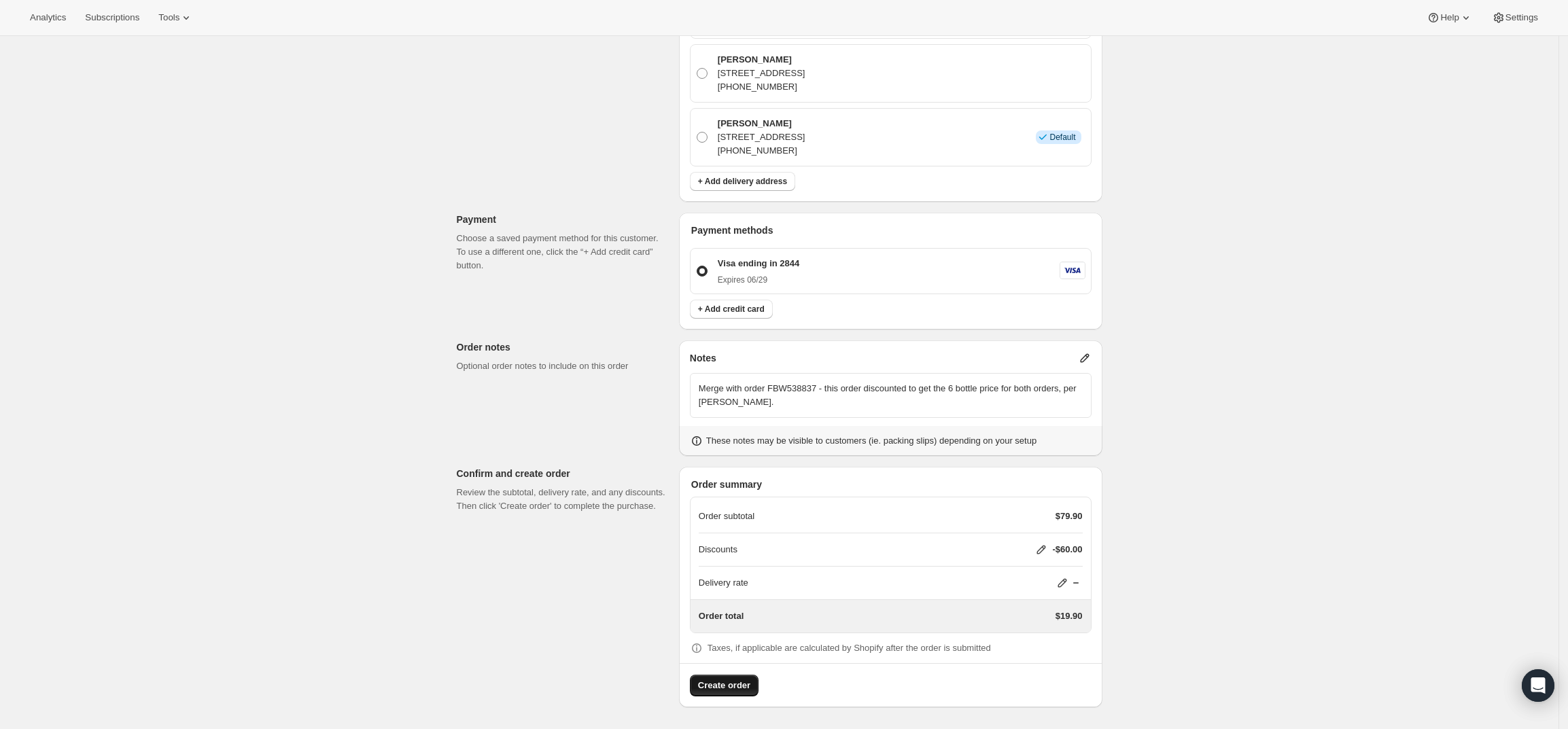
scroll to position [548, 0]
click at [707, 682] on span "Create order" at bounding box center [725, 686] width 52 height 14
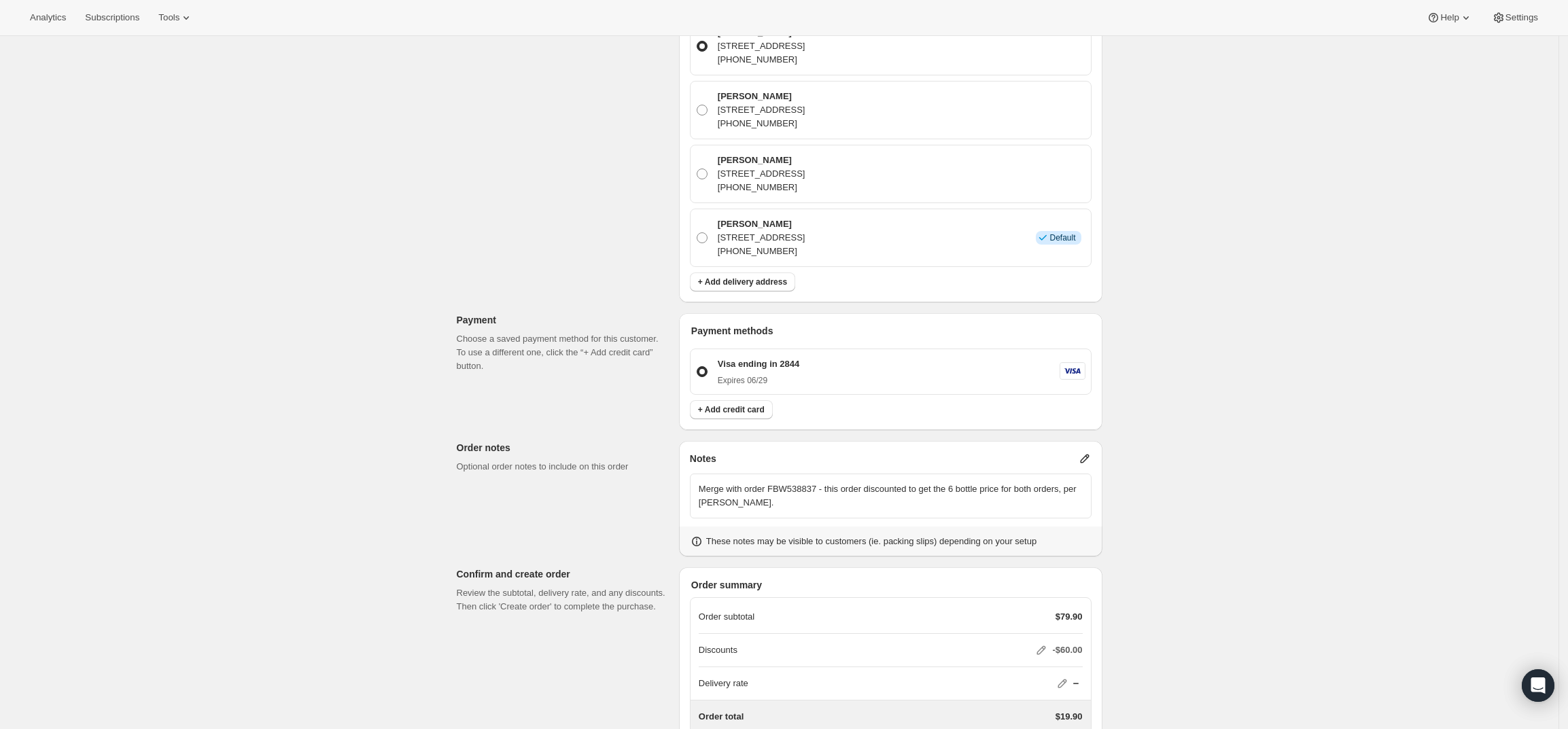
scroll to position [548, 0]
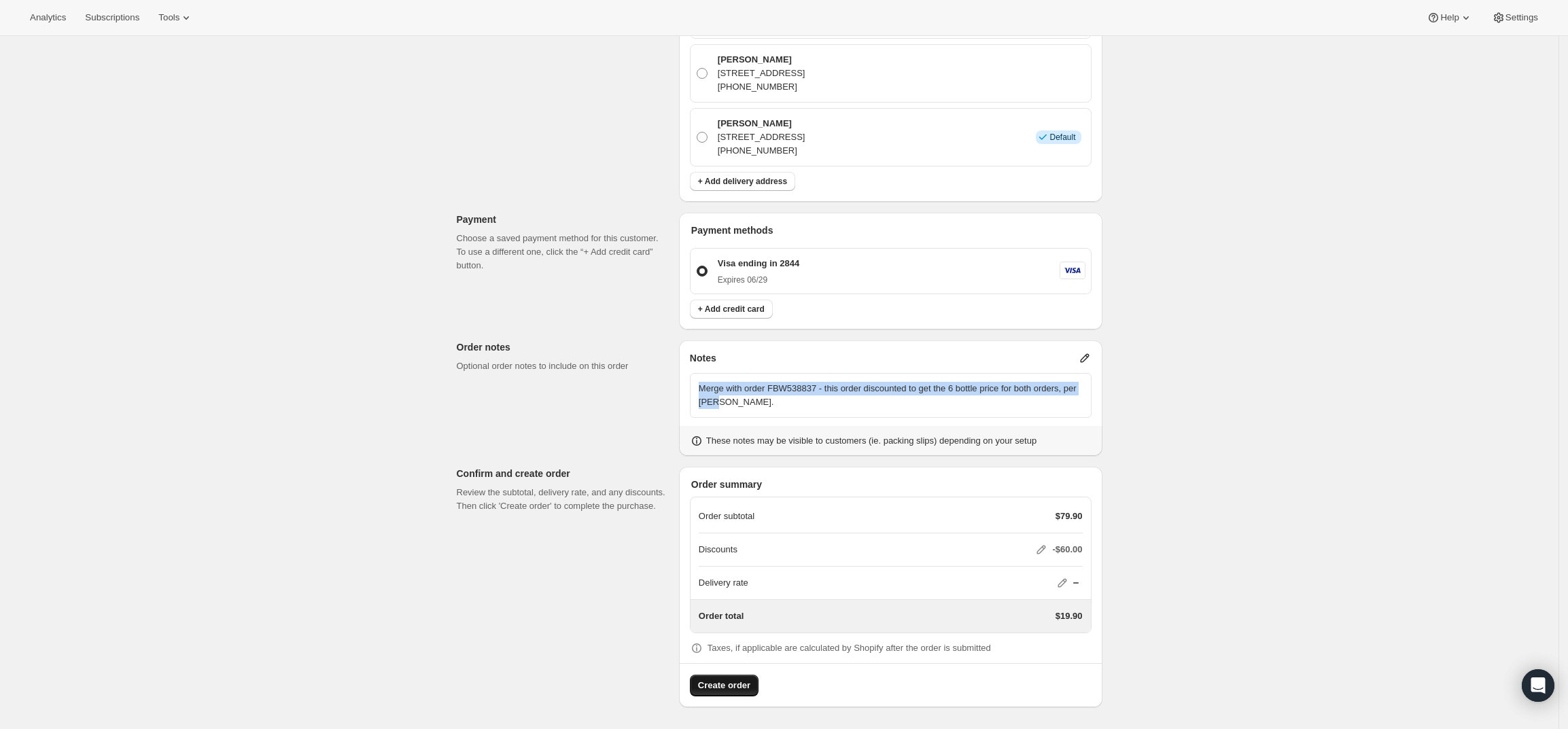
drag, startPoint x: 730, startPoint y: 401, endPoint x: 699, endPoint y: 392, distance: 32.3
click at [699, 392] on div "Merge with order FBW538837 - this order discounted to get the 6 bottle price fo…" at bounding box center [891, 395] width 401 height 44
copy p "Merge with order FBW538837 - this order discounted to get the 6 bottle price fo…"
click at [871, 401] on p "Merge with order FBW538837 - this order discounted to get the 6 bottle price fo…" at bounding box center [891, 395] width 384 height 27
drag, startPoint x: 704, startPoint y: 385, endPoint x: 1066, endPoint y: 384, distance: 362.0
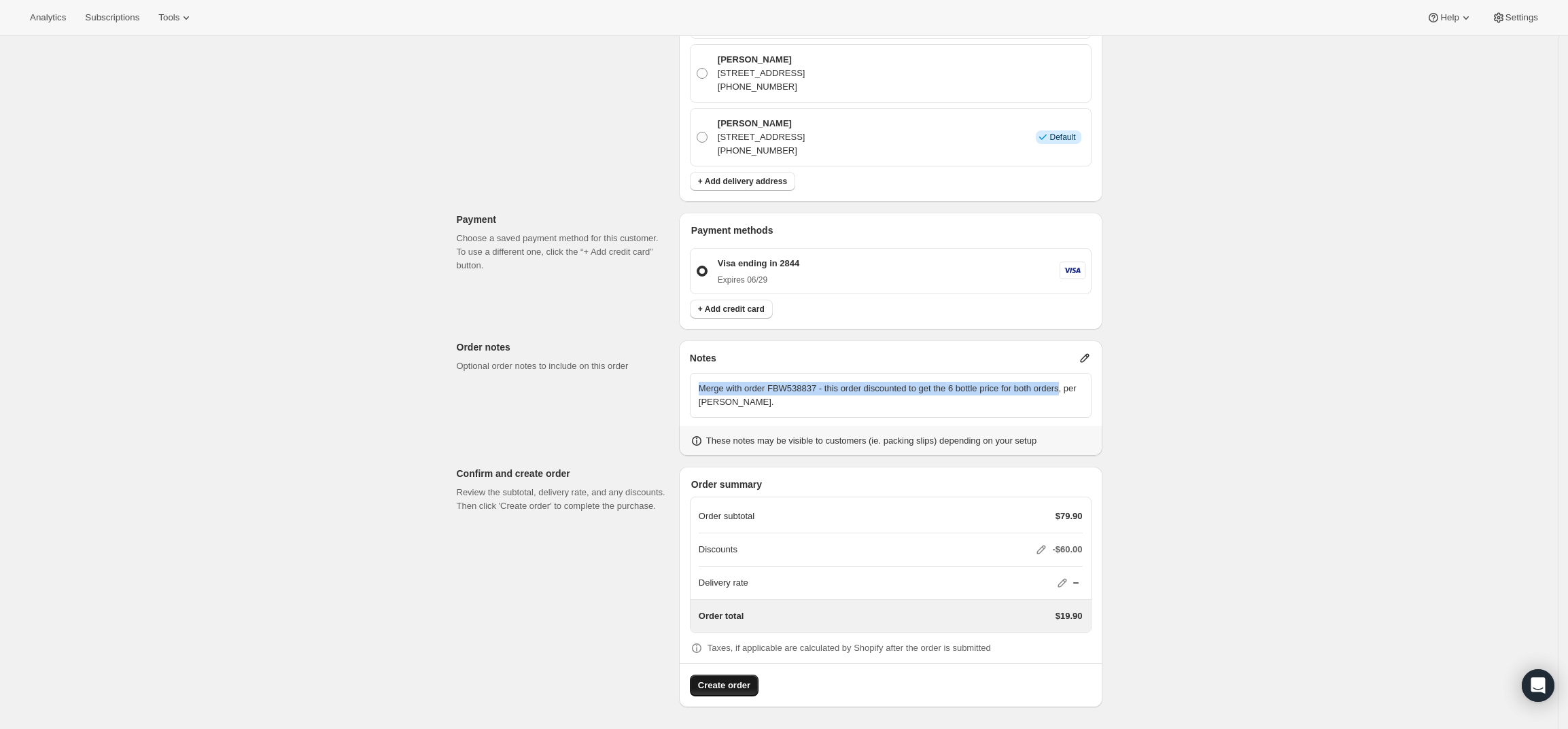
click at [1066, 384] on p "Merge with order FBW538837 - this order discounted to get the 6 bottle price fo…" at bounding box center [891, 395] width 384 height 27
copy p "Merge with order FBW538837 - this order discounted to get the 6 bottle price fo…"
